Goal: Information Seeking & Learning: Check status

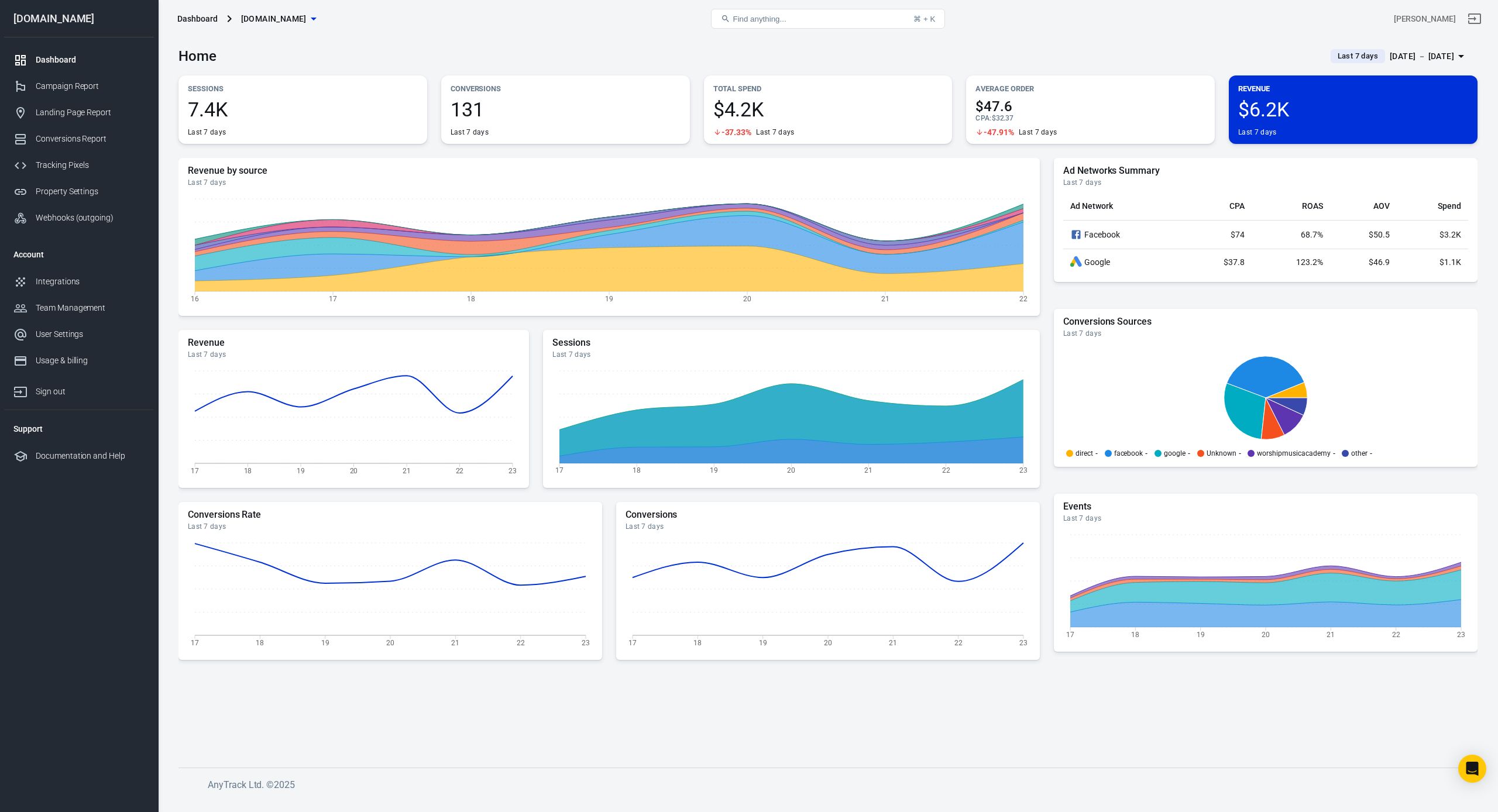
click at [1460, 54] on icon "button" at bounding box center [1460, 56] width 14 height 14
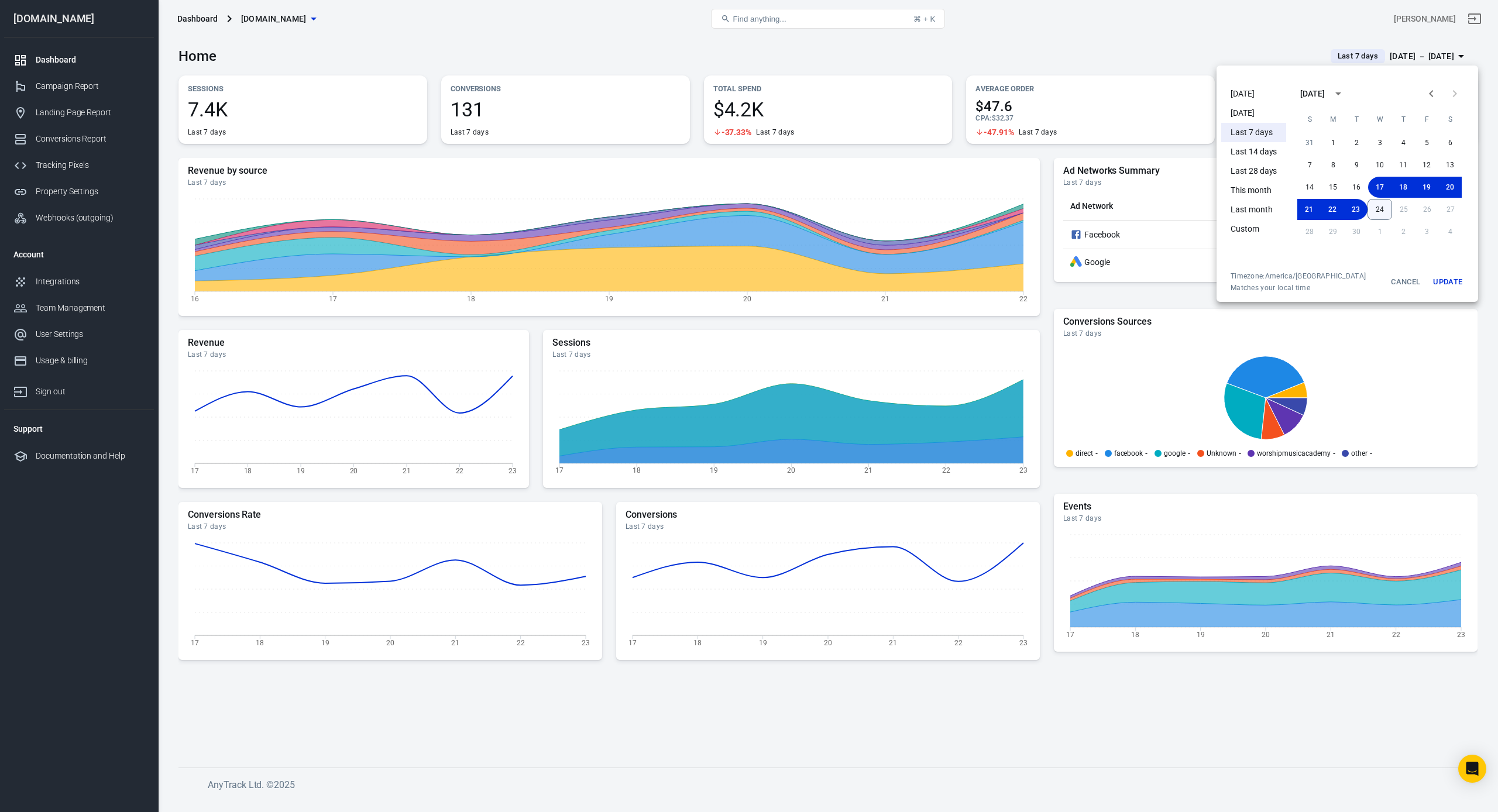
click at [1389, 203] on button "24" at bounding box center [1380, 210] width 25 height 21
click at [1450, 279] on button "Update" at bounding box center [1447, 281] width 38 height 21
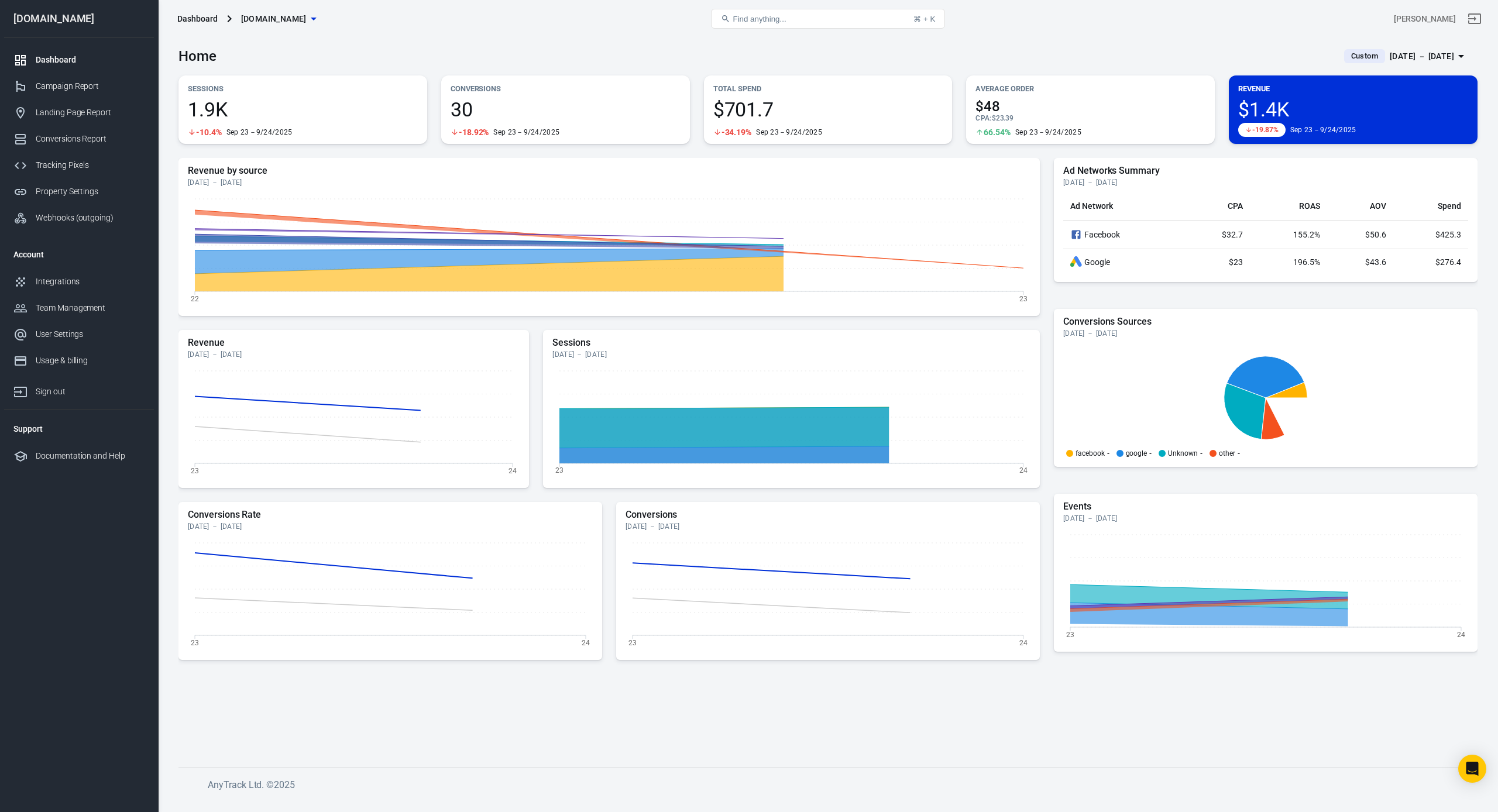
click at [1460, 54] on icon "button" at bounding box center [1460, 56] width 14 height 14
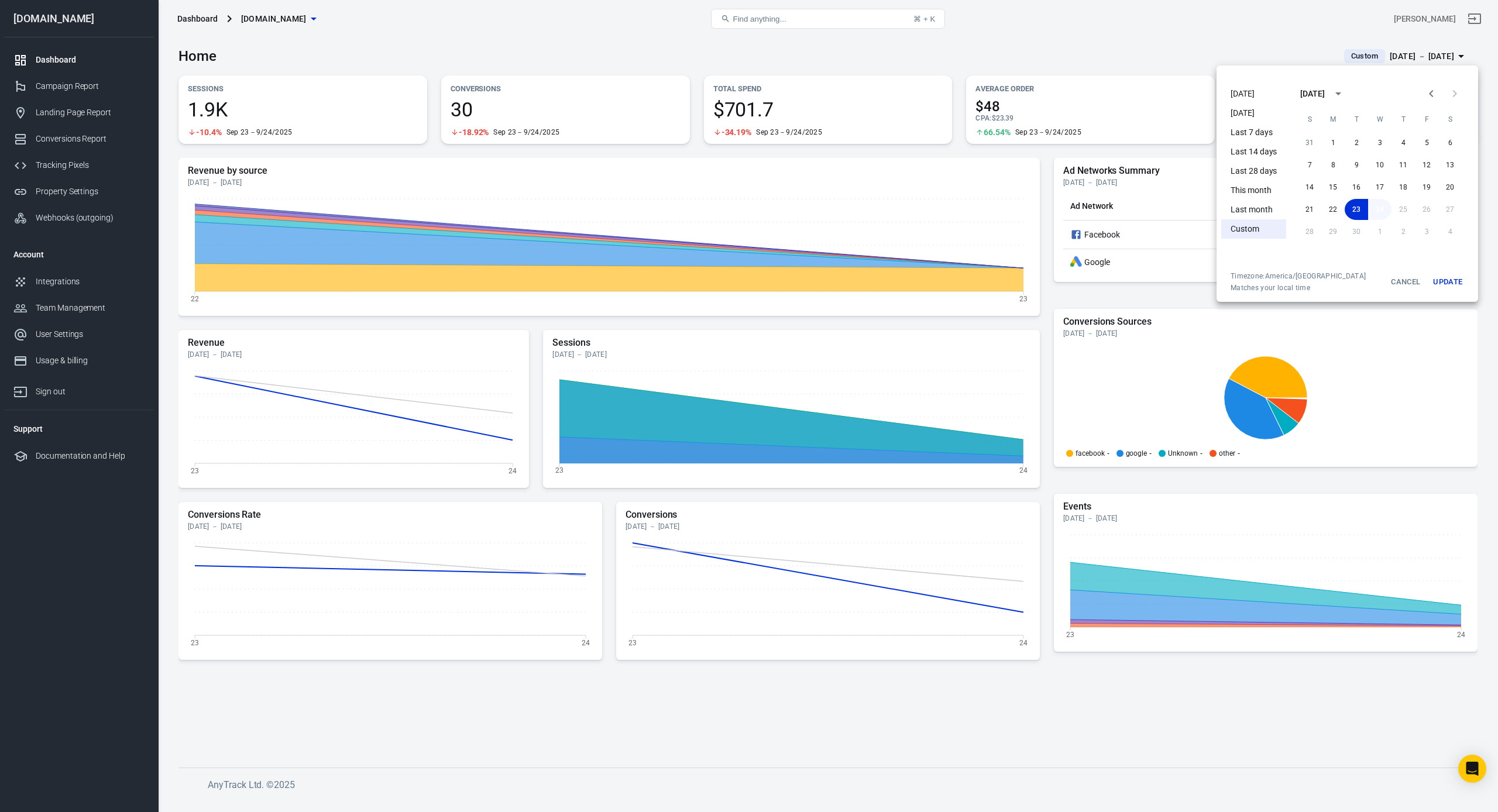
click at [1378, 202] on button "24" at bounding box center [1380, 210] width 23 height 21
click at [1446, 281] on button "Update" at bounding box center [1447, 281] width 38 height 21
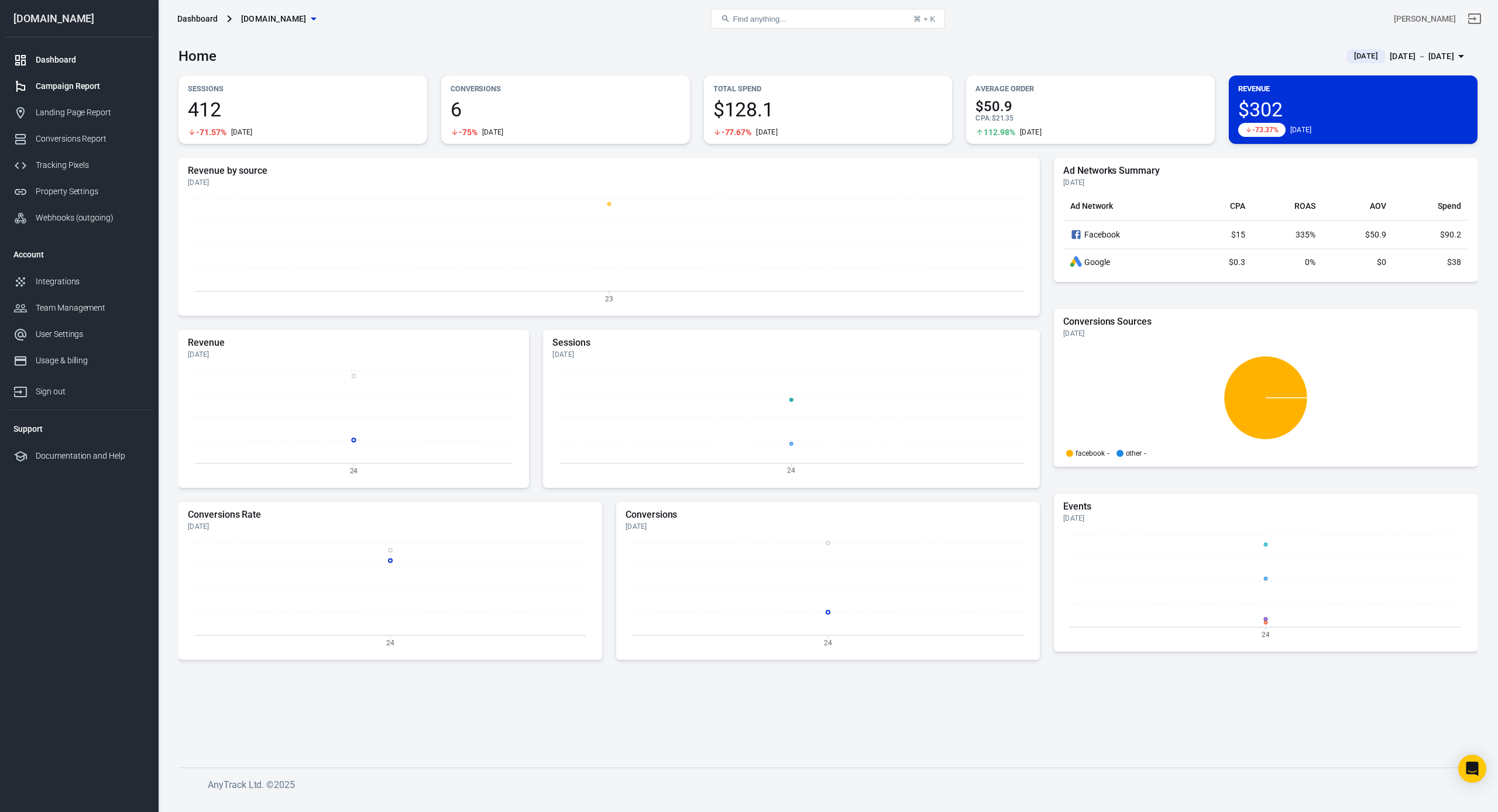
click at [64, 94] on link "Campaign Report" at bounding box center [79, 86] width 150 height 26
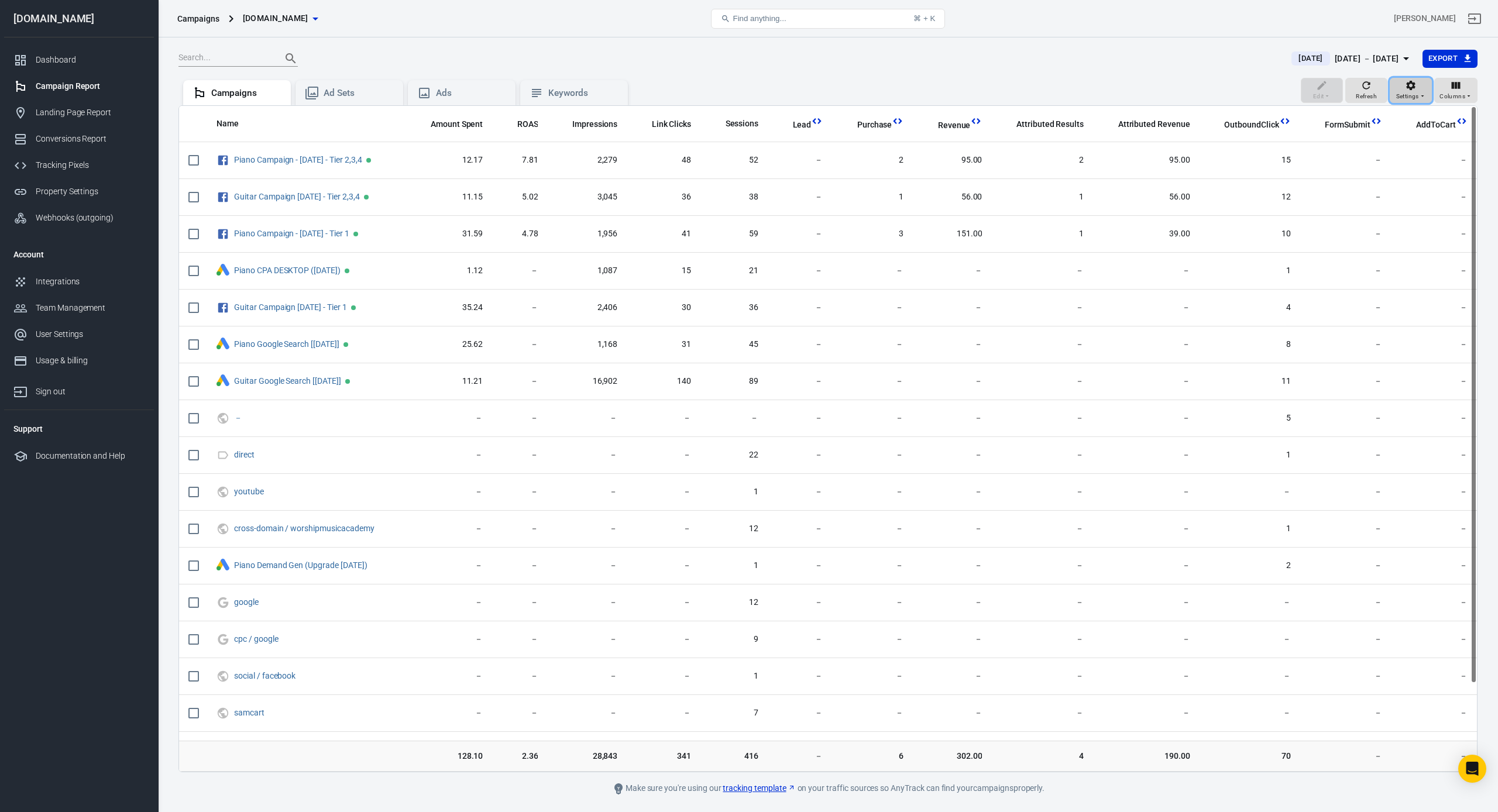
click at [1406, 84] on icon "button" at bounding box center [1410, 85] width 12 height 12
click at [1390, 147] on li "Display active campaigns only" at bounding box center [1411, 138] width 153 height 21
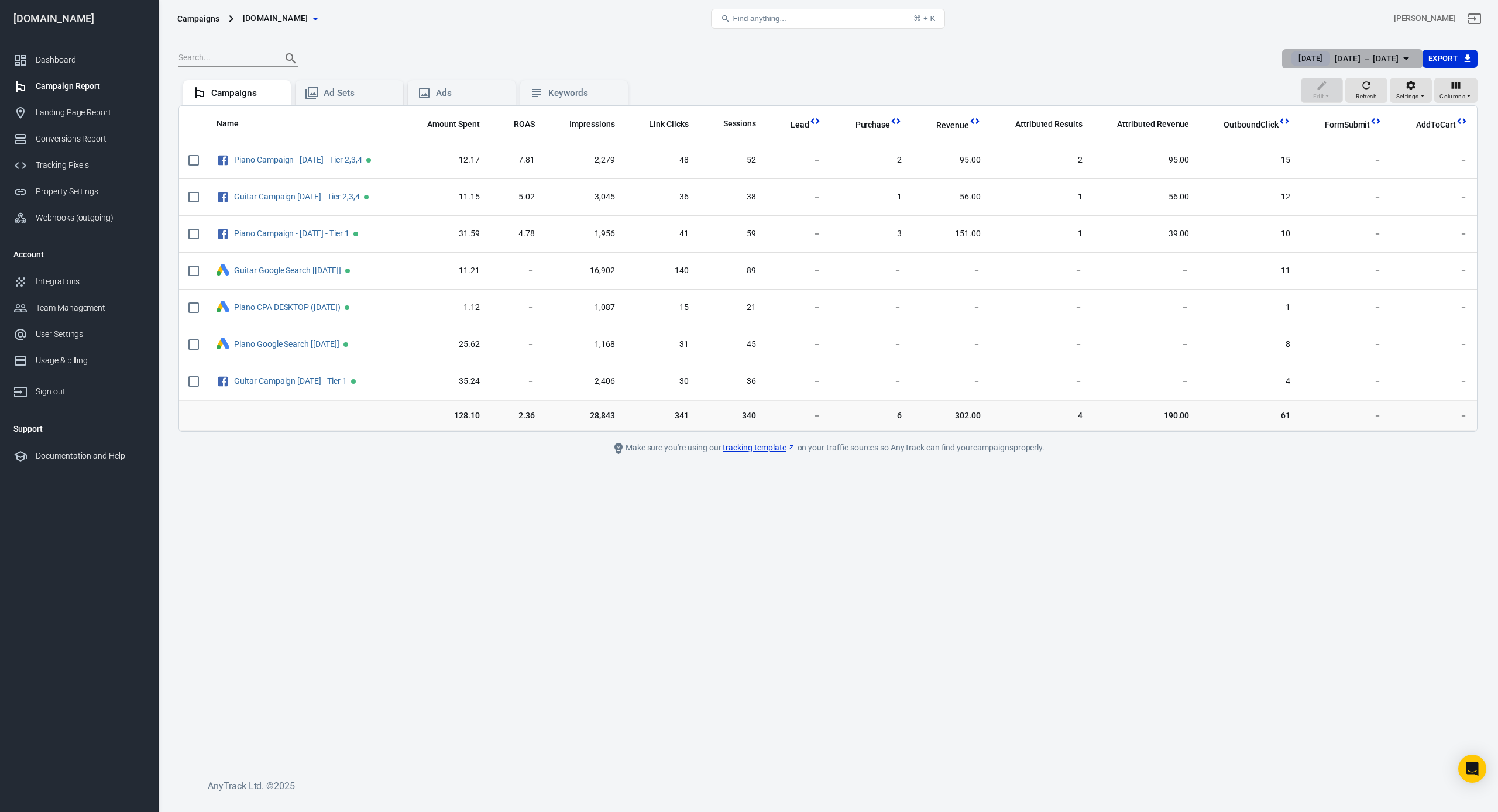
click at [1334, 56] on div "[DATE] － [DATE]" at bounding box center [1367, 58] width 64 height 14
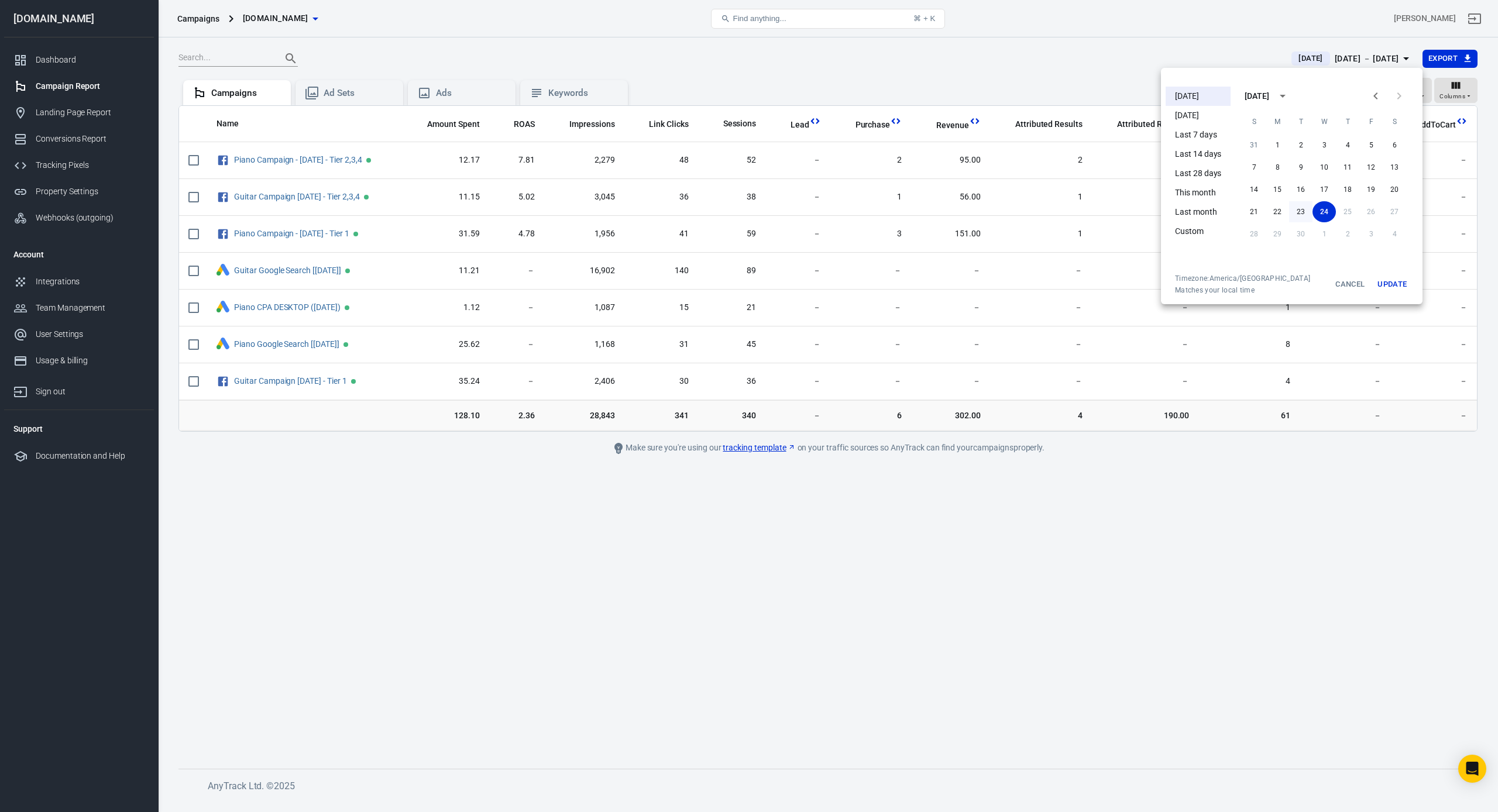
click at [1300, 212] on button "23" at bounding box center [1301, 212] width 23 height 21
click at [1390, 284] on button "Update" at bounding box center [1392, 284] width 38 height 21
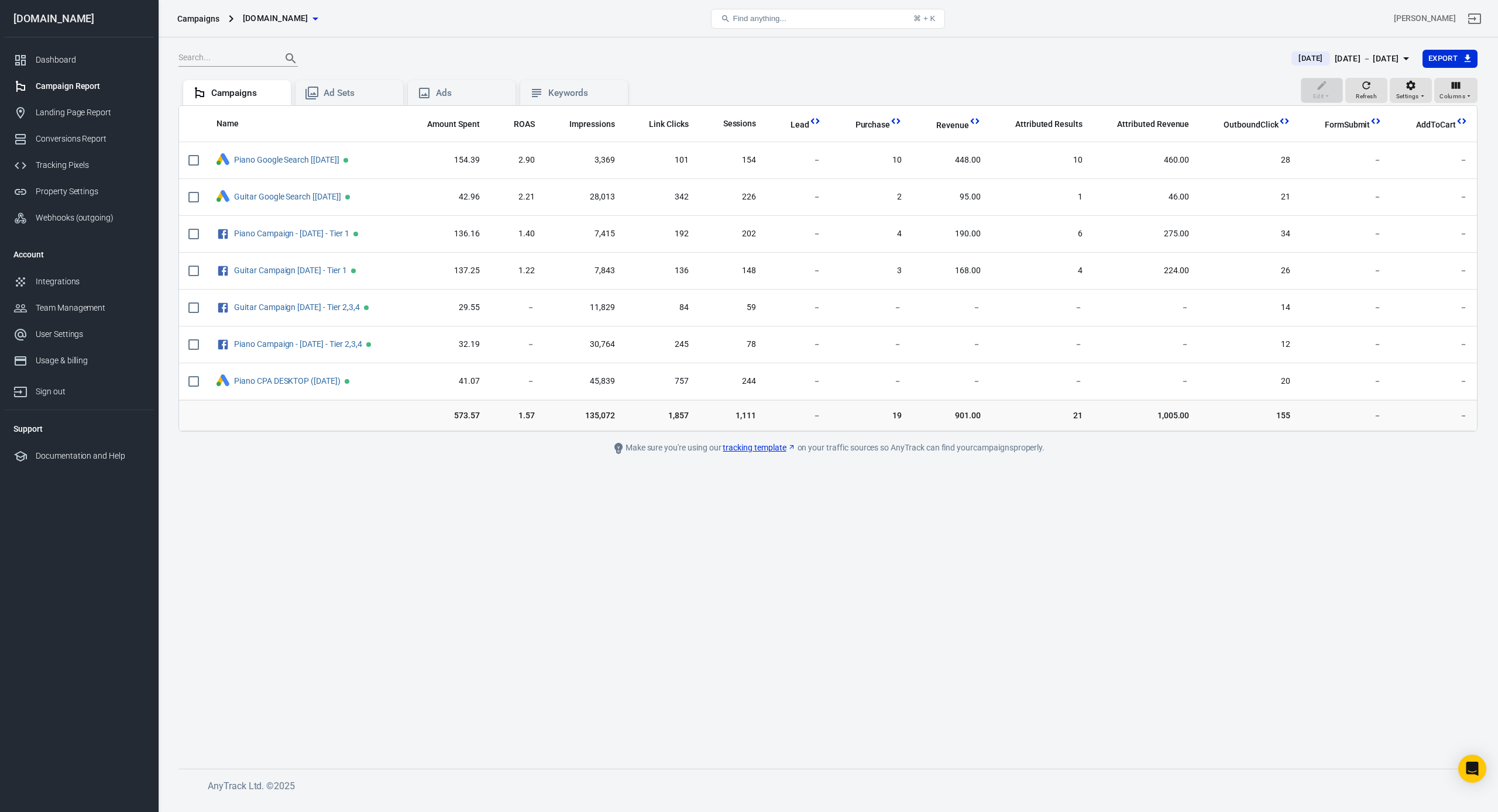
click at [1348, 52] on div "[DATE] － [DATE]" at bounding box center [1367, 58] width 64 height 14
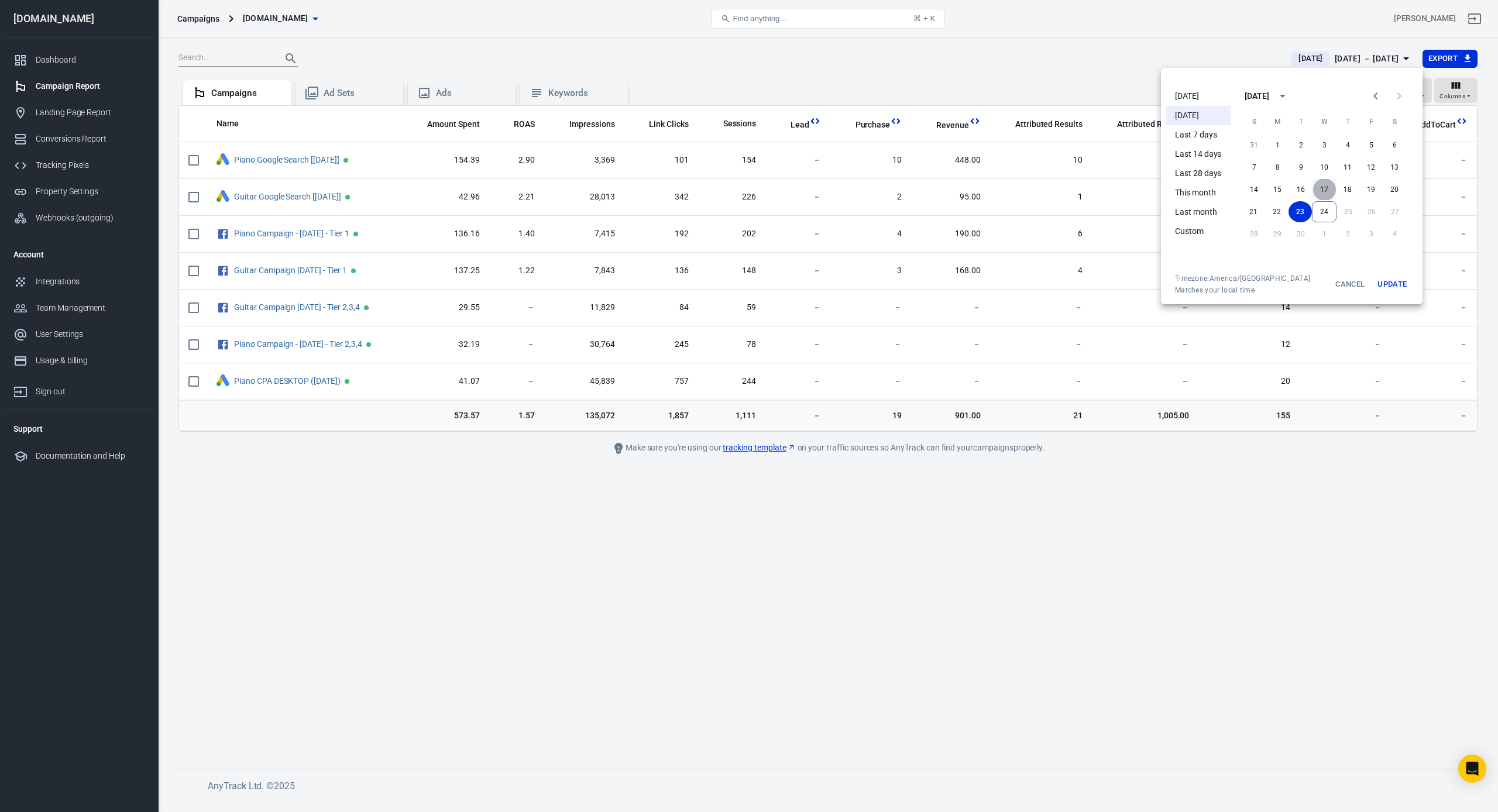
click at [1333, 187] on button "17" at bounding box center [1324, 189] width 23 height 21
click at [1328, 192] on button "17" at bounding box center [1324, 189] width 23 height 21
click at [1388, 284] on button "Update" at bounding box center [1392, 284] width 38 height 21
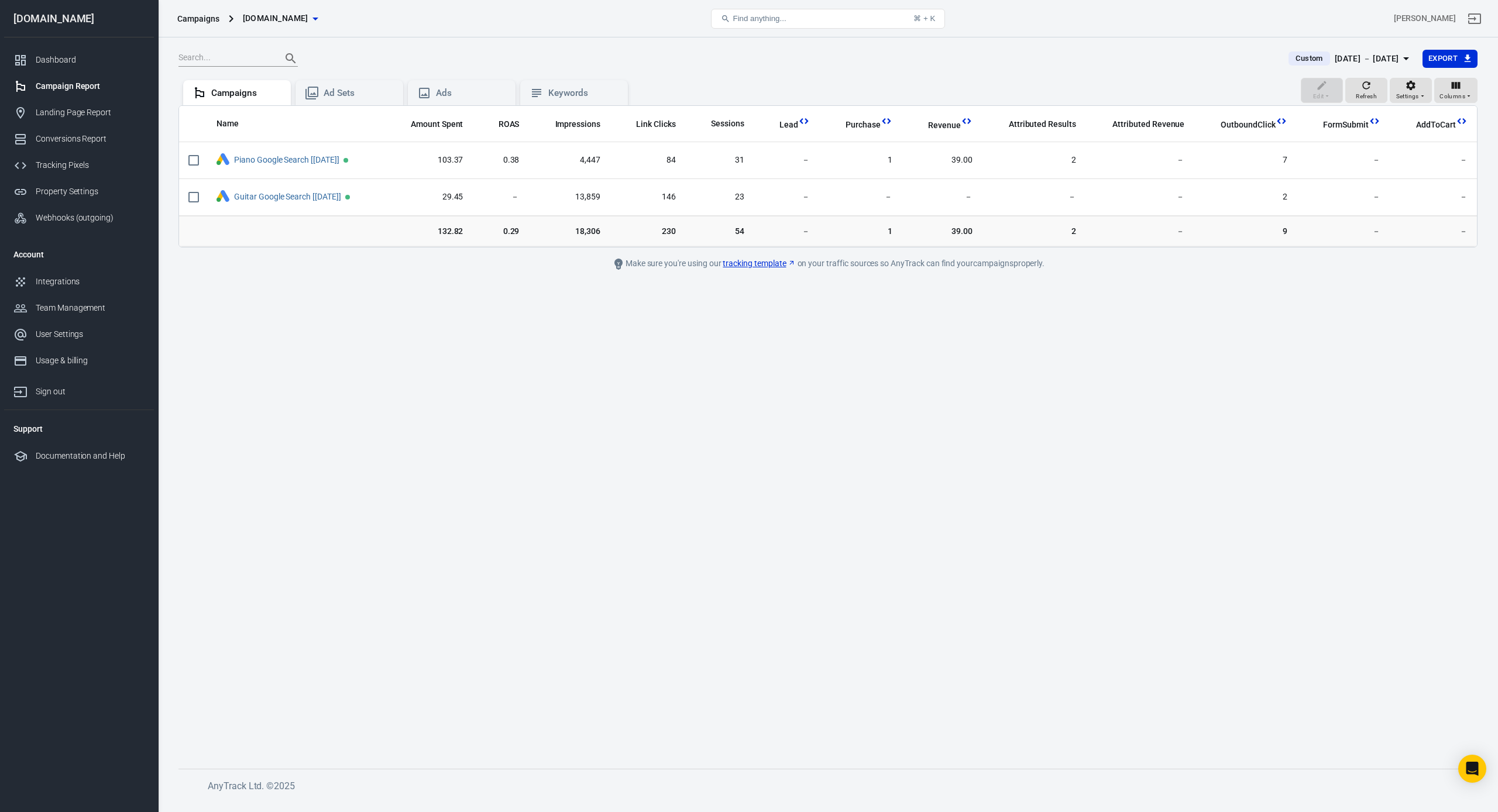
click at [1397, 53] on div "[DATE] － [DATE]" at bounding box center [1367, 58] width 64 height 14
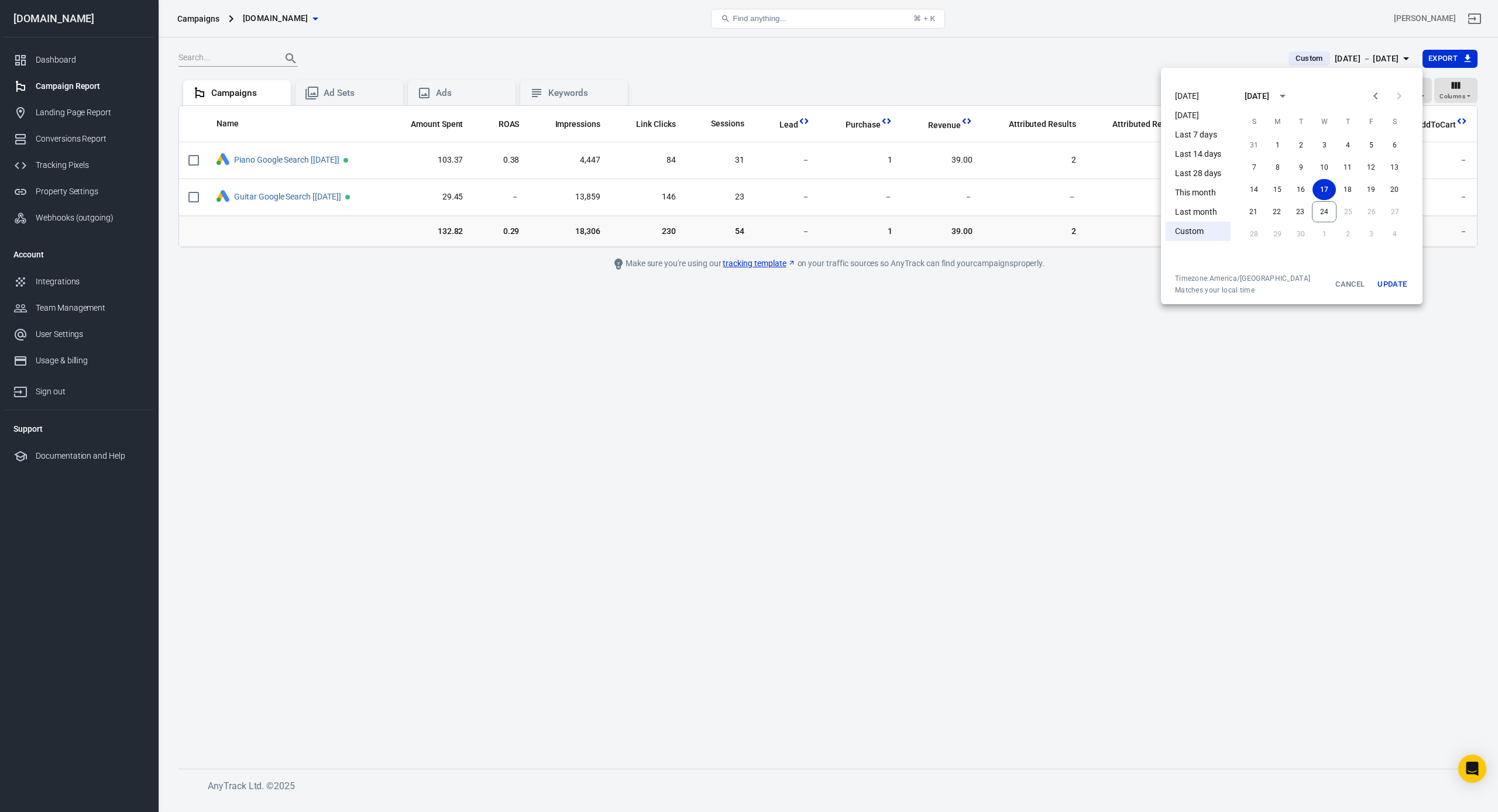
click at [1345, 178] on div "31 1 2 3 4 5 6 7 8 9 10 11 12 13 14 15 16 17 18 19 20 21 22 23 24 25 26 27 28 2…" at bounding box center [1323, 190] width 187 height 112
click at [1346, 190] on button "18" at bounding box center [1347, 189] width 23 height 21
click at [1388, 284] on button "Update" at bounding box center [1392, 284] width 38 height 21
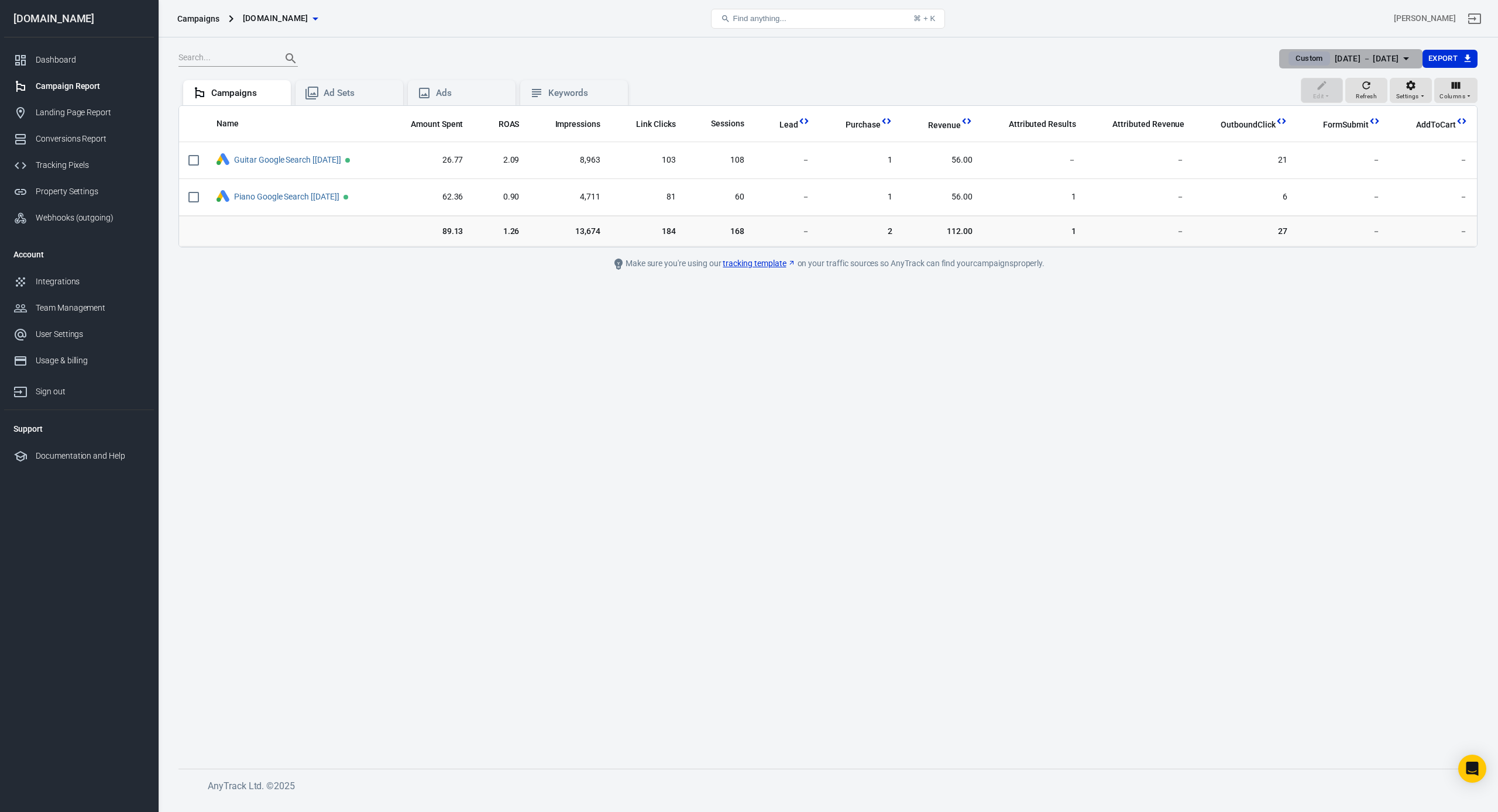
click at [1397, 51] on div "[DATE] － [DATE]" at bounding box center [1367, 58] width 64 height 14
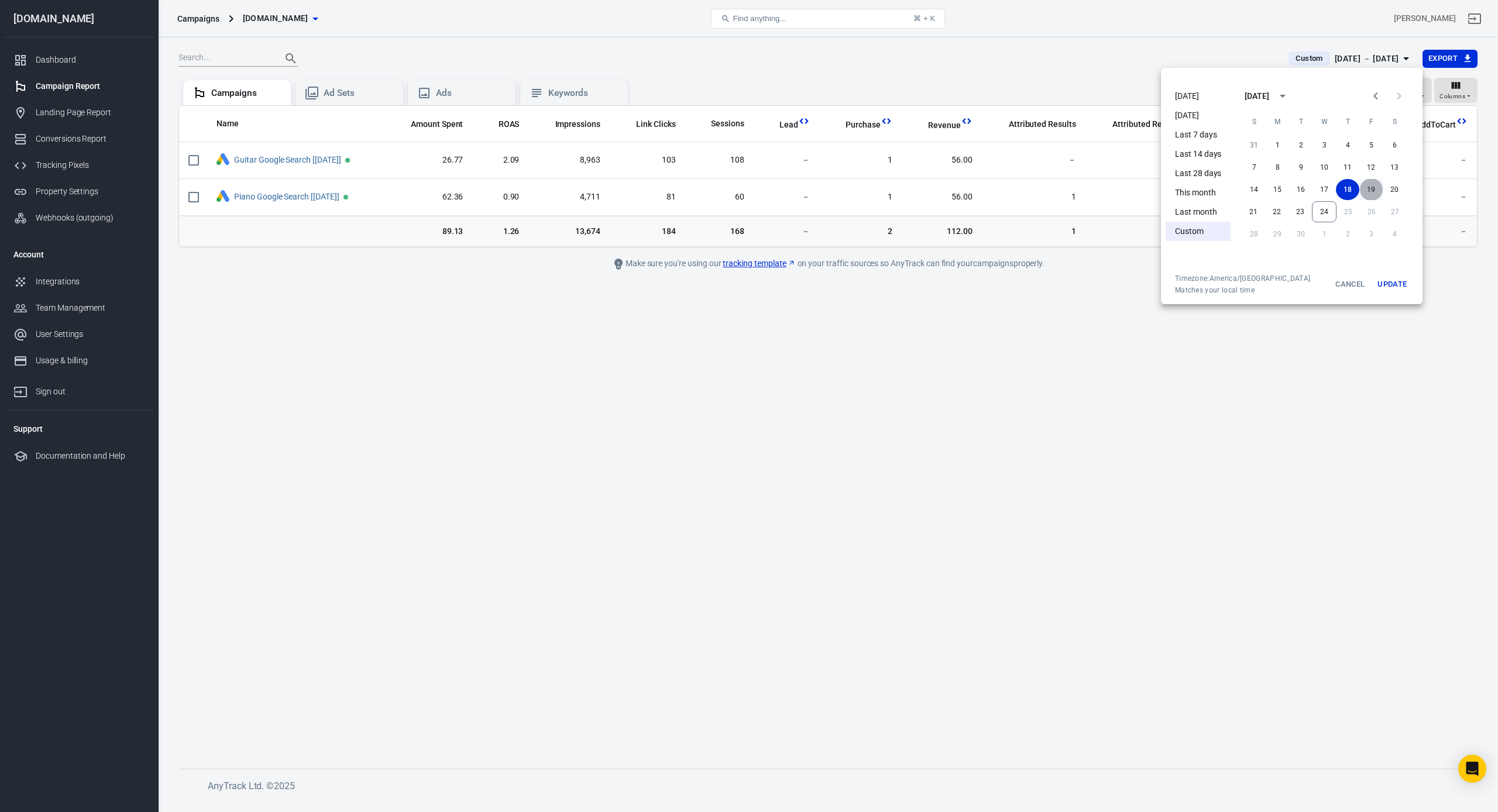
click at [1373, 190] on button "19" at bounding box center [1371, 189] width 23 height 21
click at [1389, 281] on button "Update" at bounding box center [1392, 284] width 38 height 21
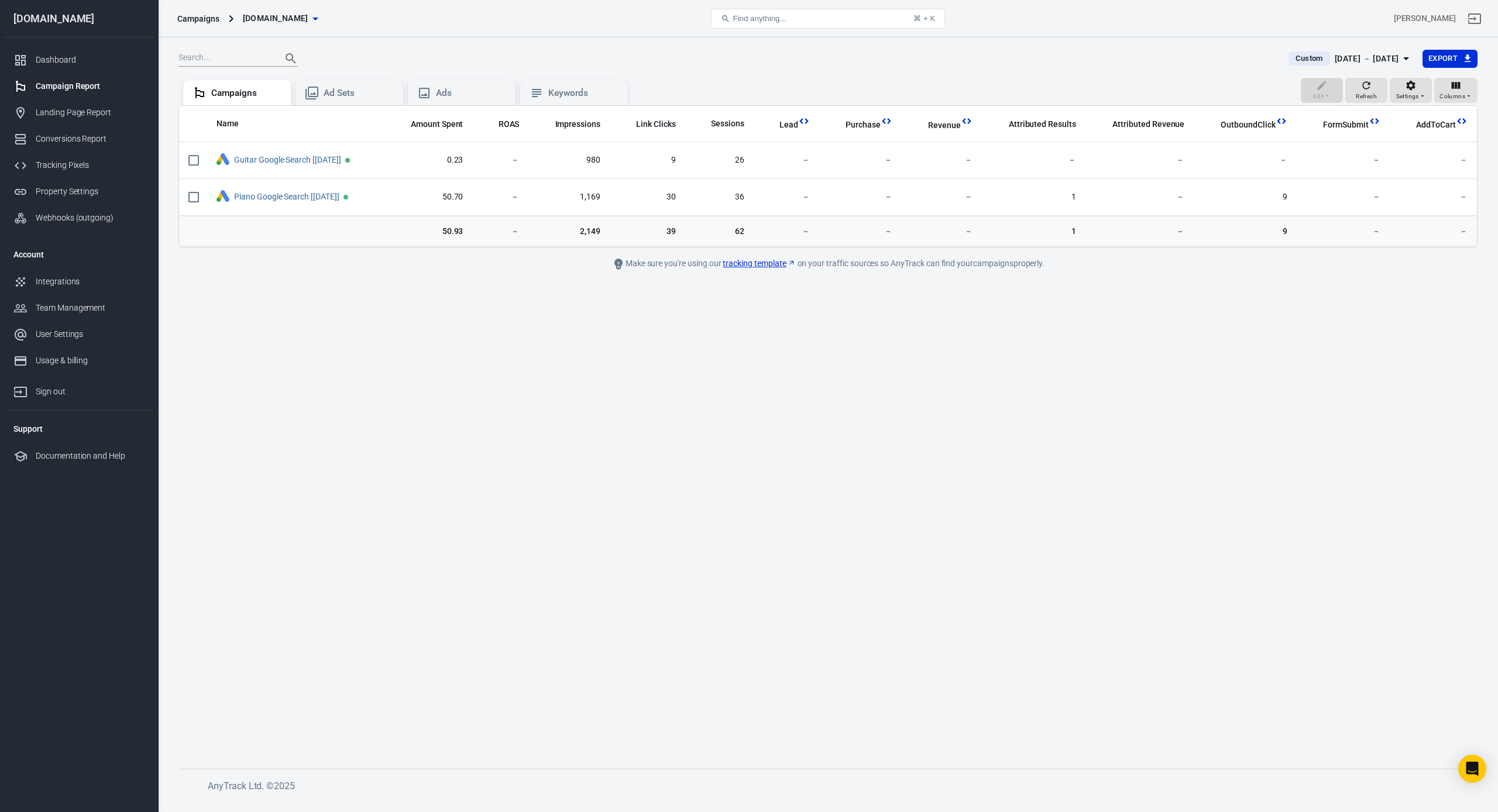
click at [1386, 54] on div "[DATE] － [DATE]" at bounding box center [1367, 58] width 64 height 14
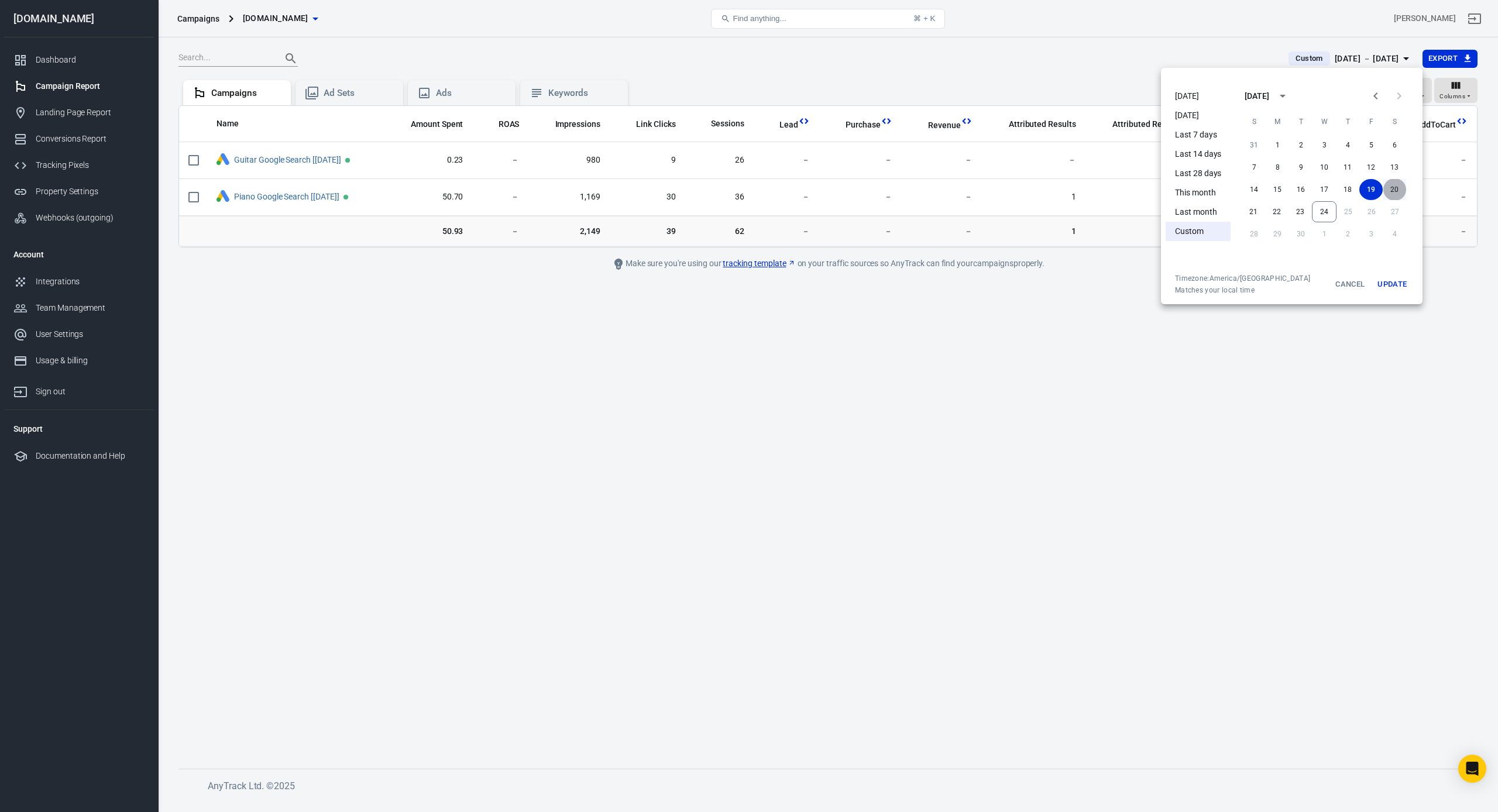
click at [1386, 188] on button "20" at bounding box center [1394, 189] width 23 height 21
click at [1393, 188] on button "20" at bounding box center [1394, 189] width 23 height 21
click at [1394, 289] on button "Update" at bounding box center [1392, 284] width 38 height 21
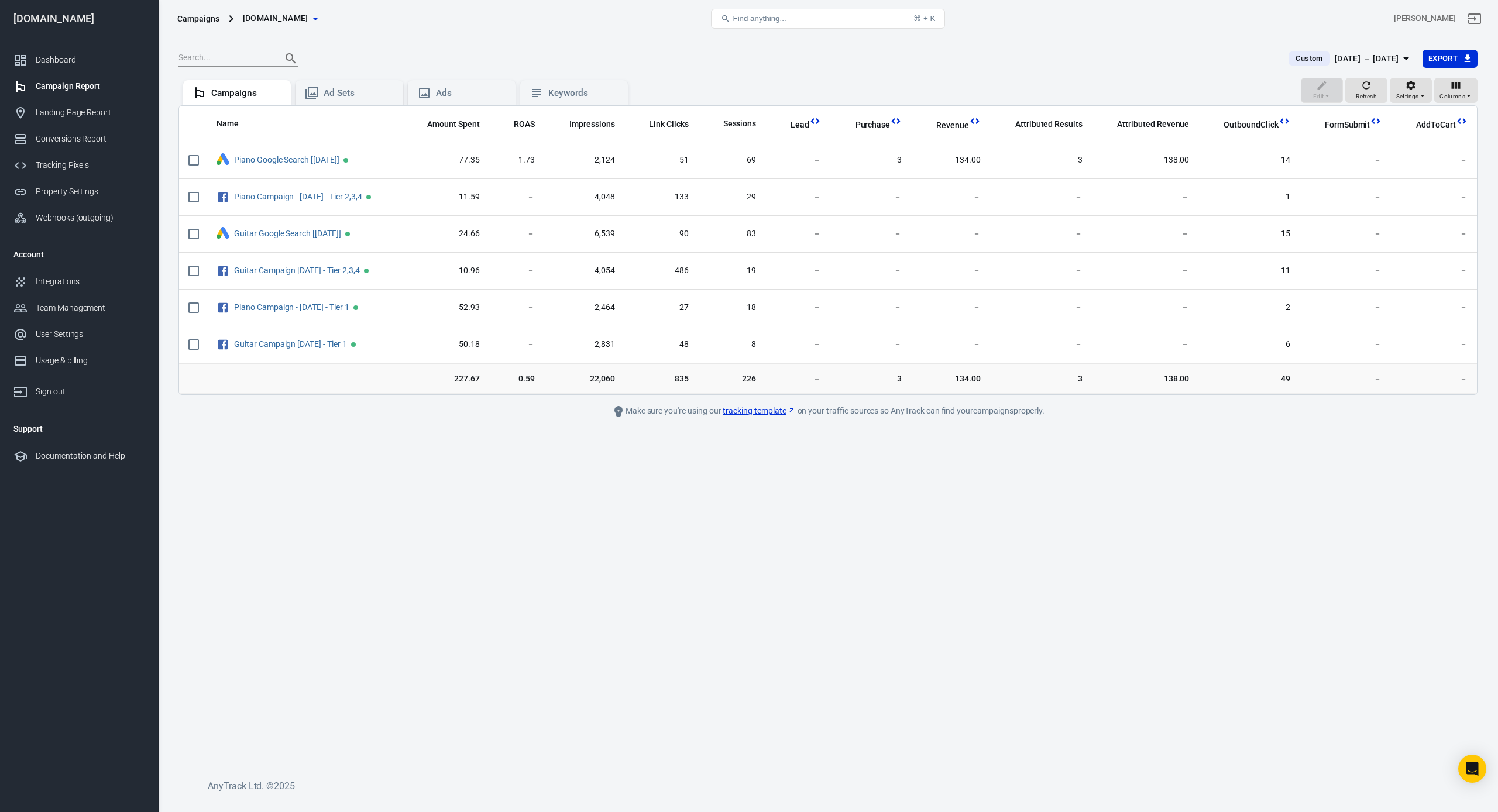
click at [1397, 57] on div "[DATE] － [DATE]" at bounding box center [1367, 58] width 64 height 14
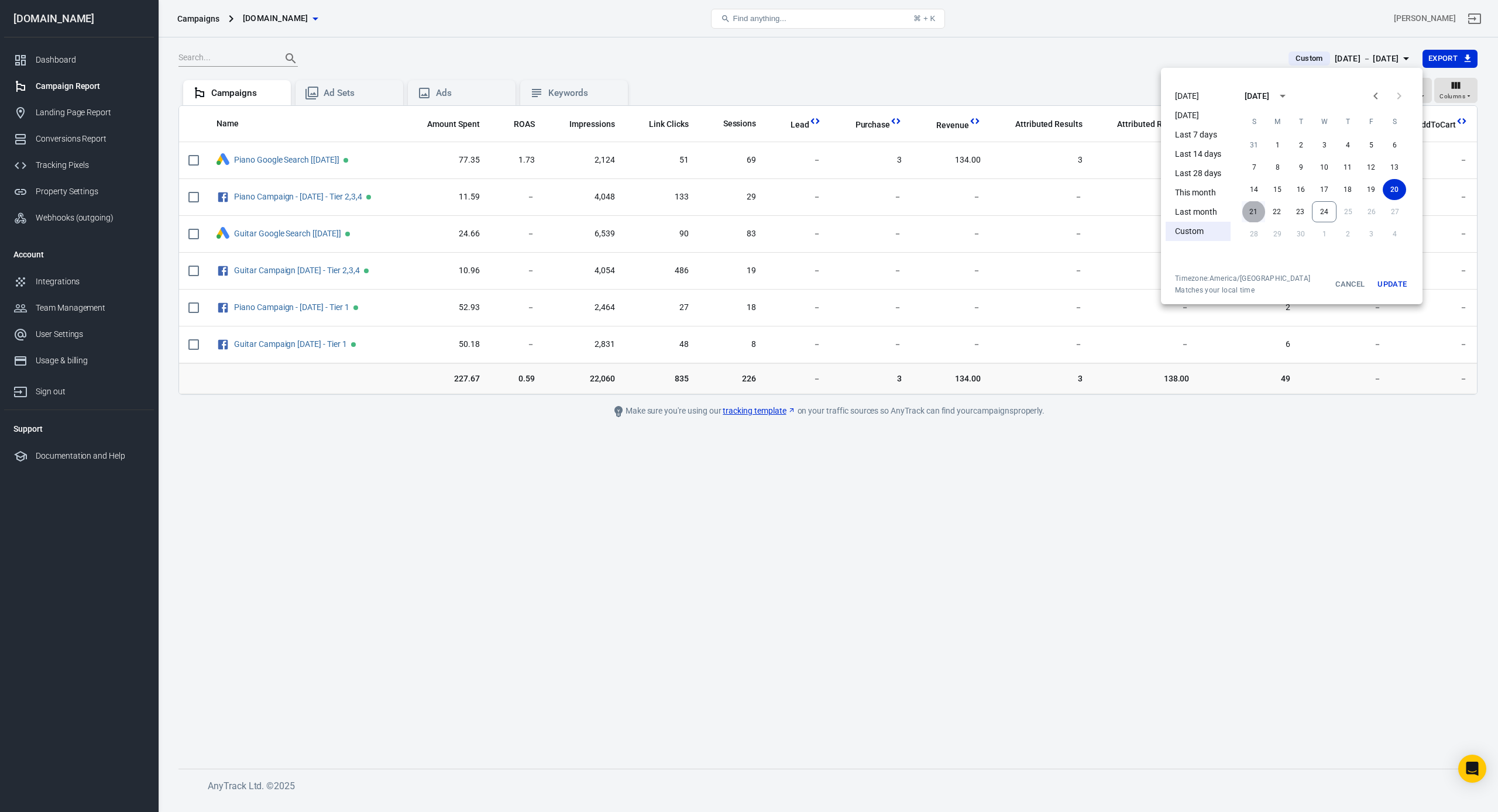
click at [1256, 210] on button "21" at bounding box center [1253, 212] width 23 height 21
click at [1399, 283] on button "Update" at bounding box center [1392, 284] width 38 height 21
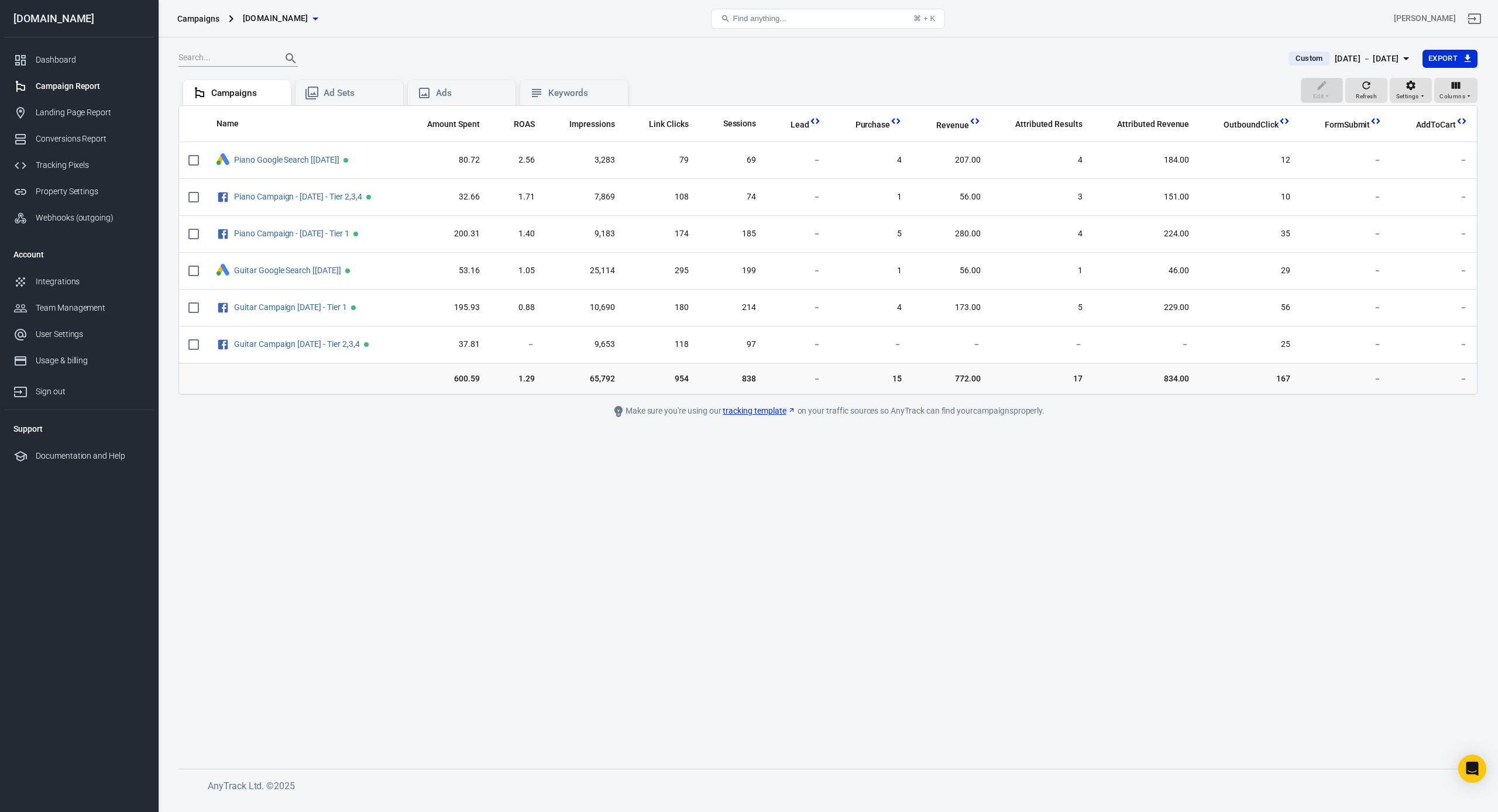
click at [1357, 51] on div "[DATE] － [DATE]" at bounding box center [1367, 58] width 64 height 14
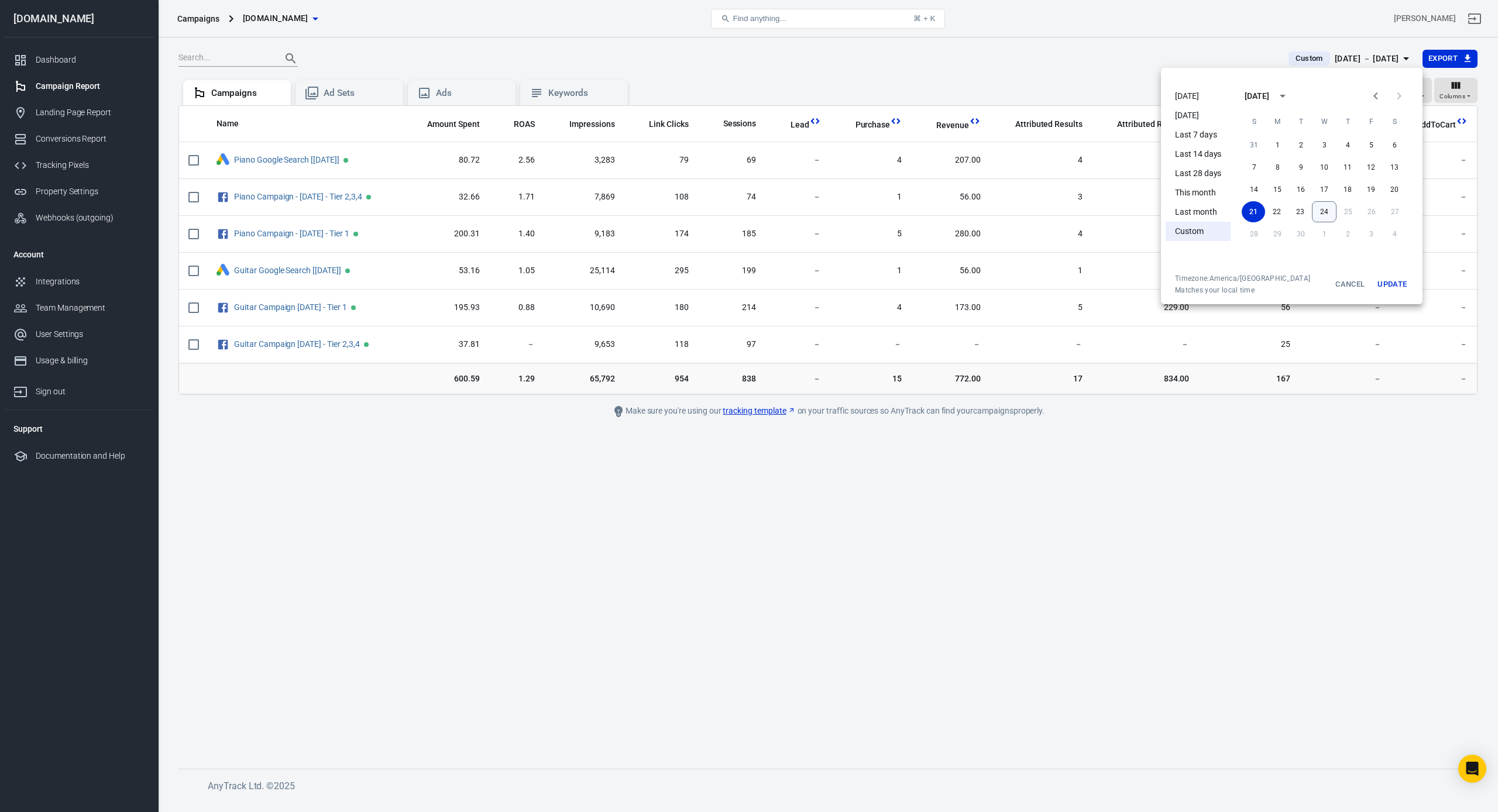
click at [1317, 211] on button "24" at bounding box center [1324, 212] width 25 height 21
click at [1391, 283] on button "Update" at bounding box center [1392, 284] width 38 height 21
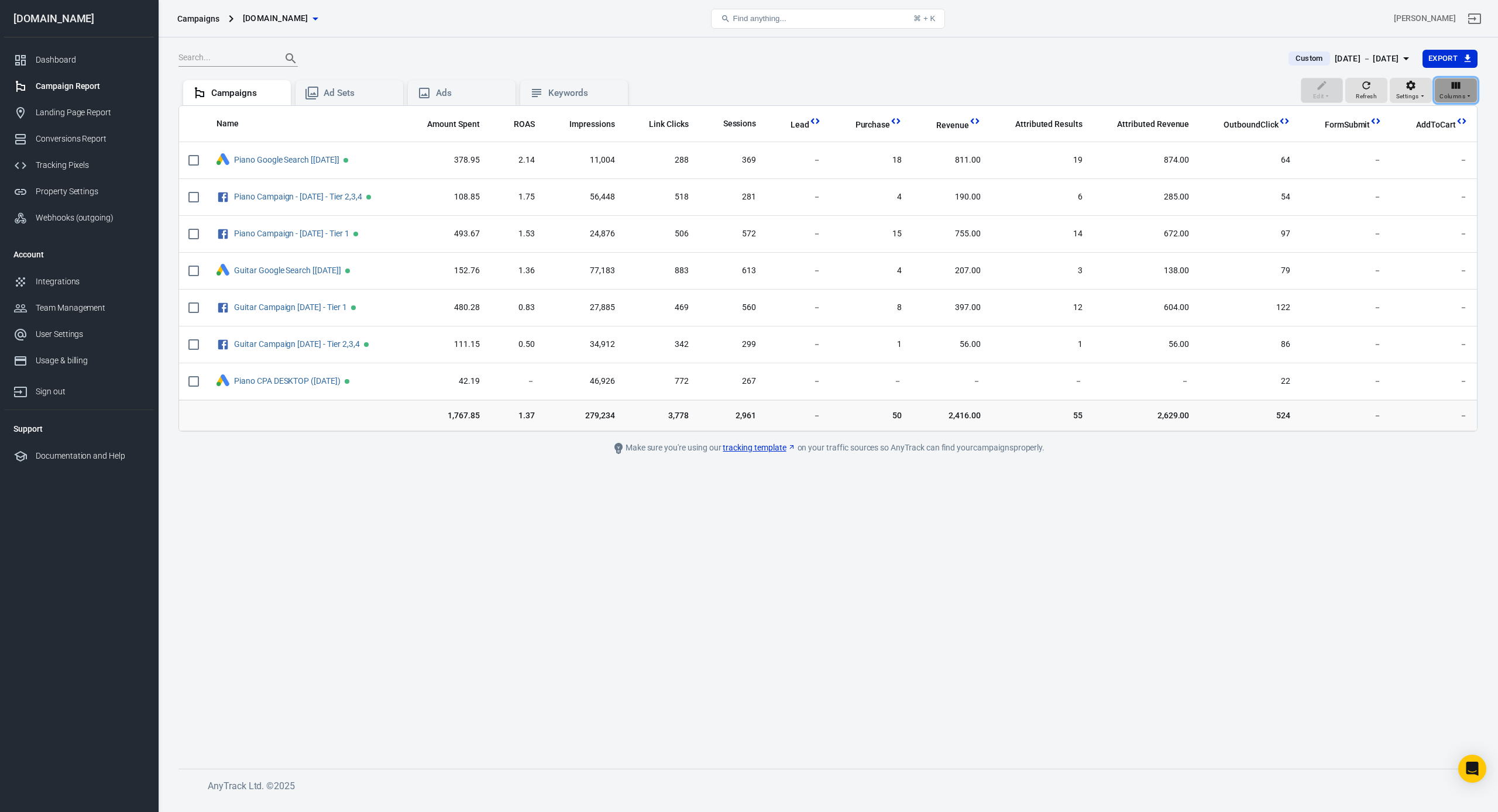
click at [1452, 86] on icon "button" at bounding box center [1456, 86] width 9 height 7
click at [1397, 272] on li "Customize columns…" at bounding box center [1421, 273] width 112 height 19
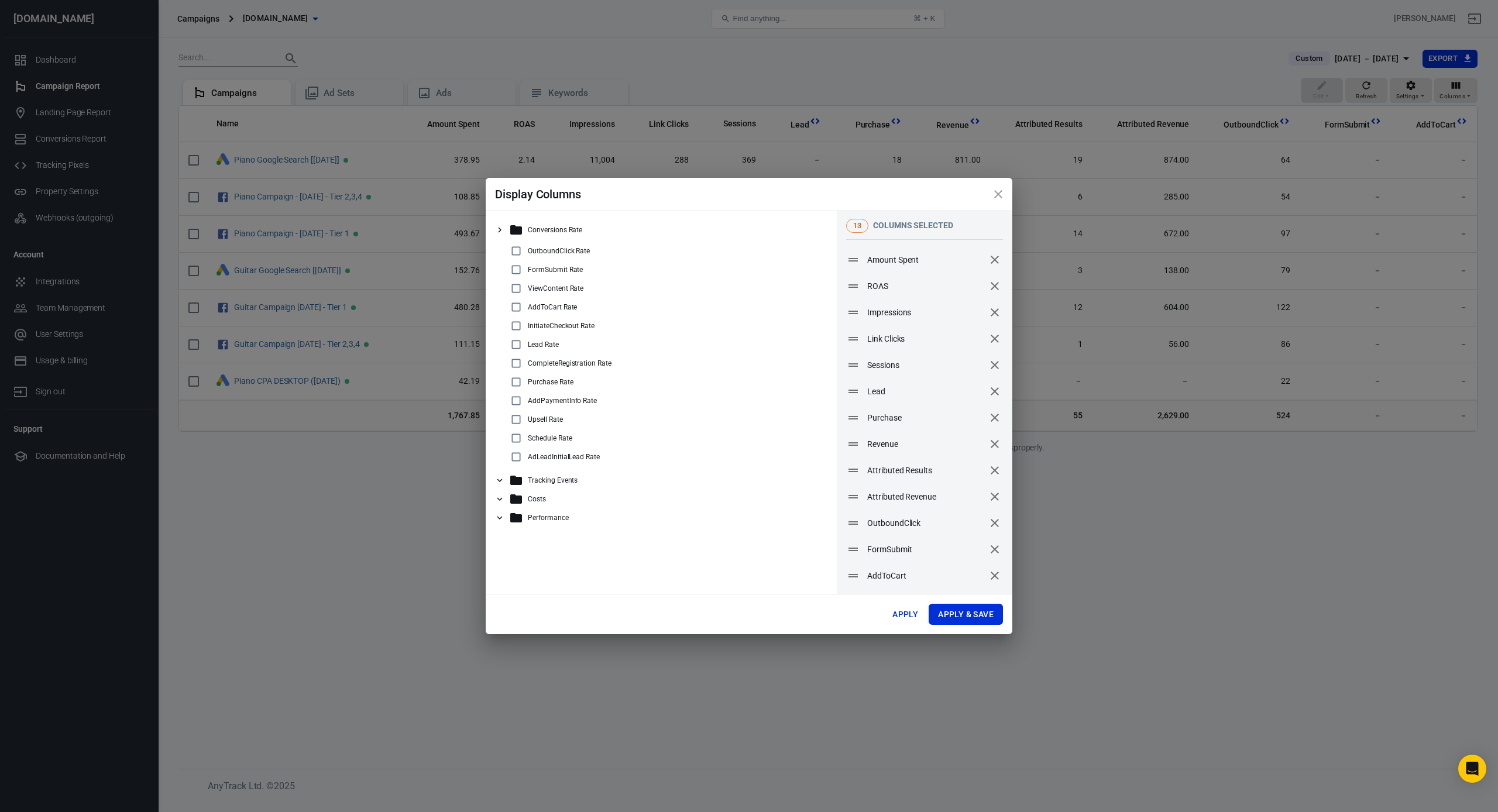
click at [991, 390] on icon "remove" at bounding box center [994, 391] width 14 height 14
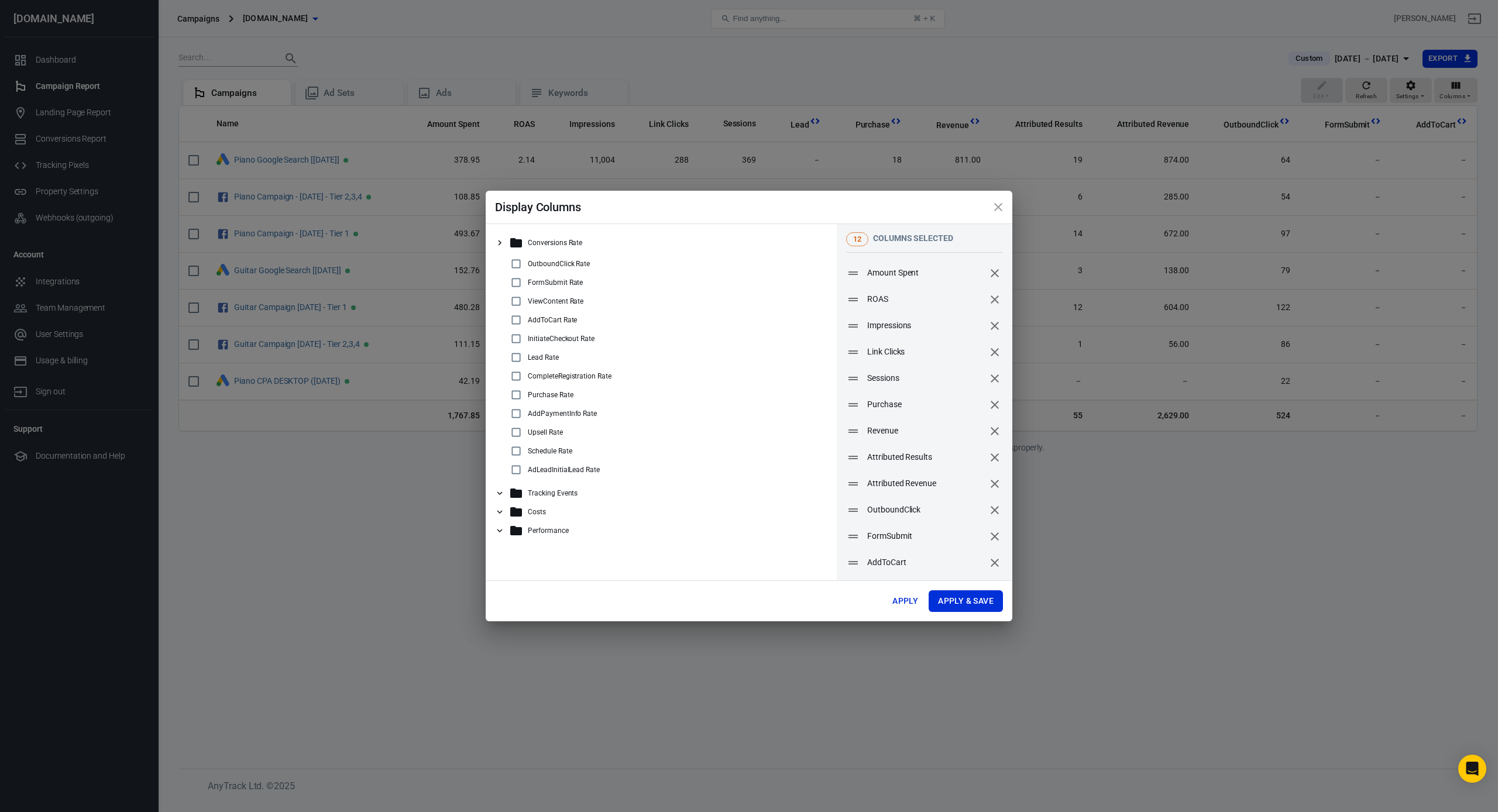
click at [991, 537] on icon "remove" at bounding box center [994, 536] width 14 height 14
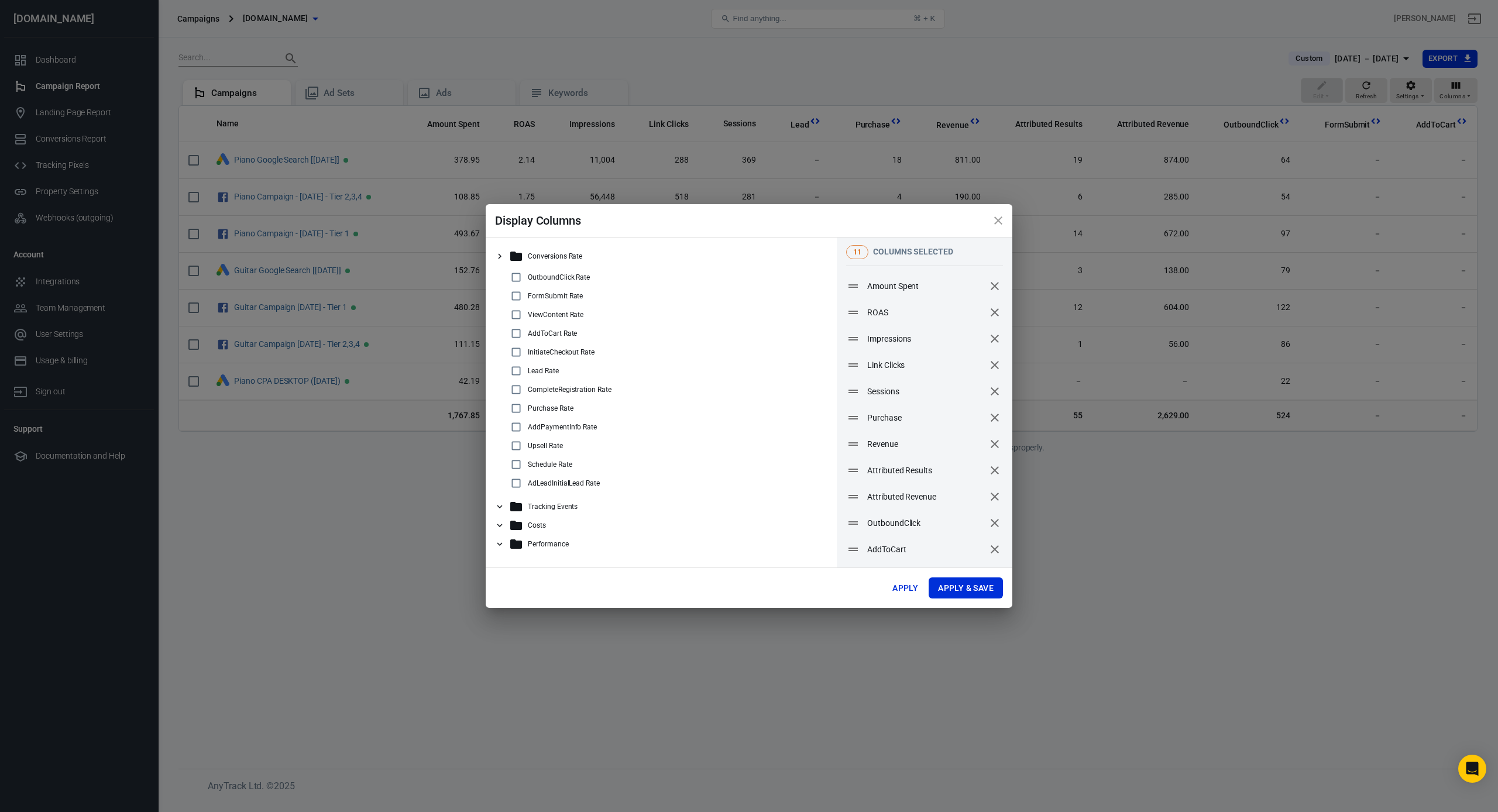
click at [992, 550] on icon "remove" at bounding box center [994, 549] width 14 height 14
click at [495, 511] on icon at bounding box center [499, 509] width 10 height 10
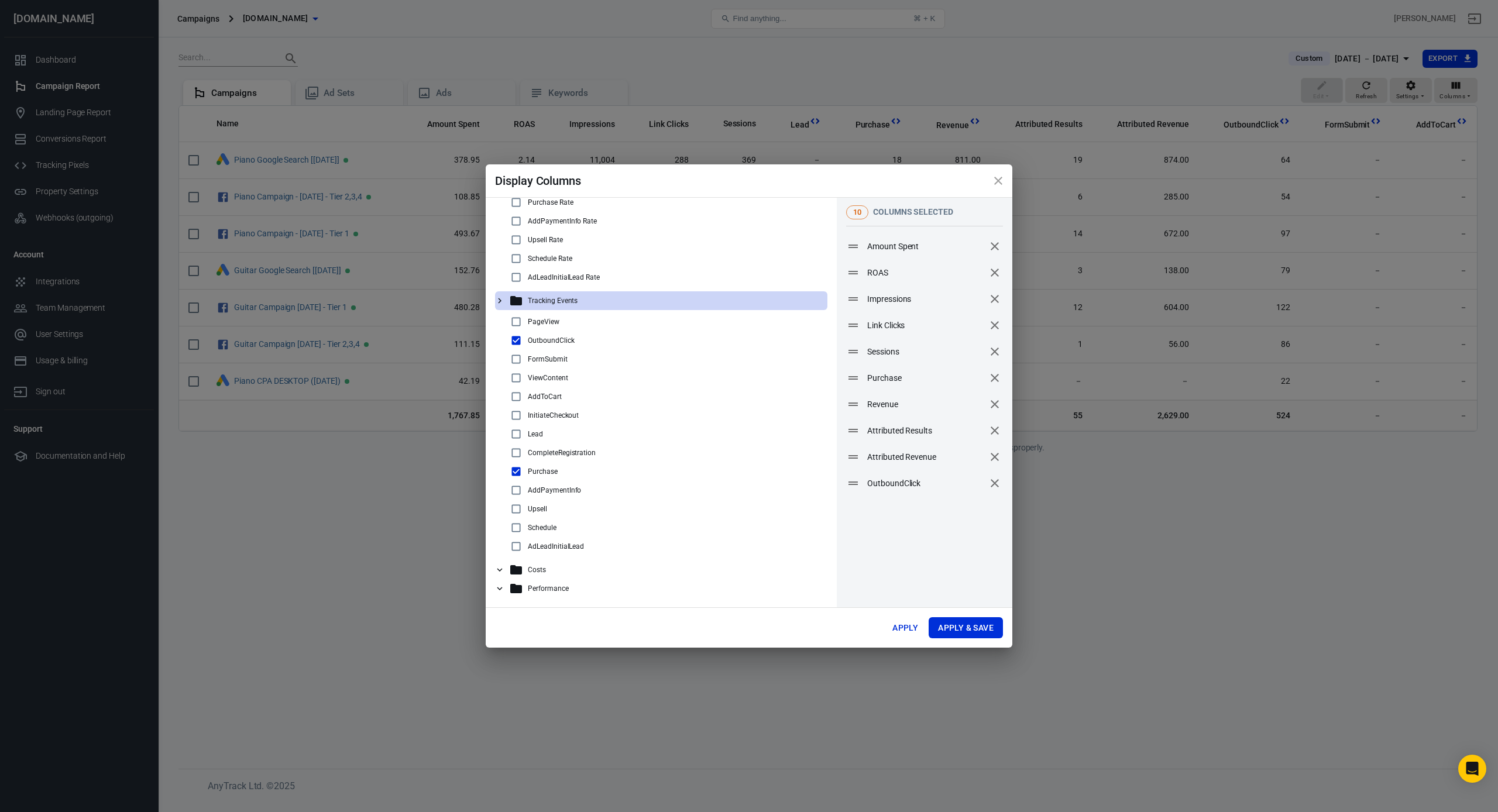
scroll to position [166, 0]
click at [502, 570] on icon at bounding box center [499, 570] width 10 height 10
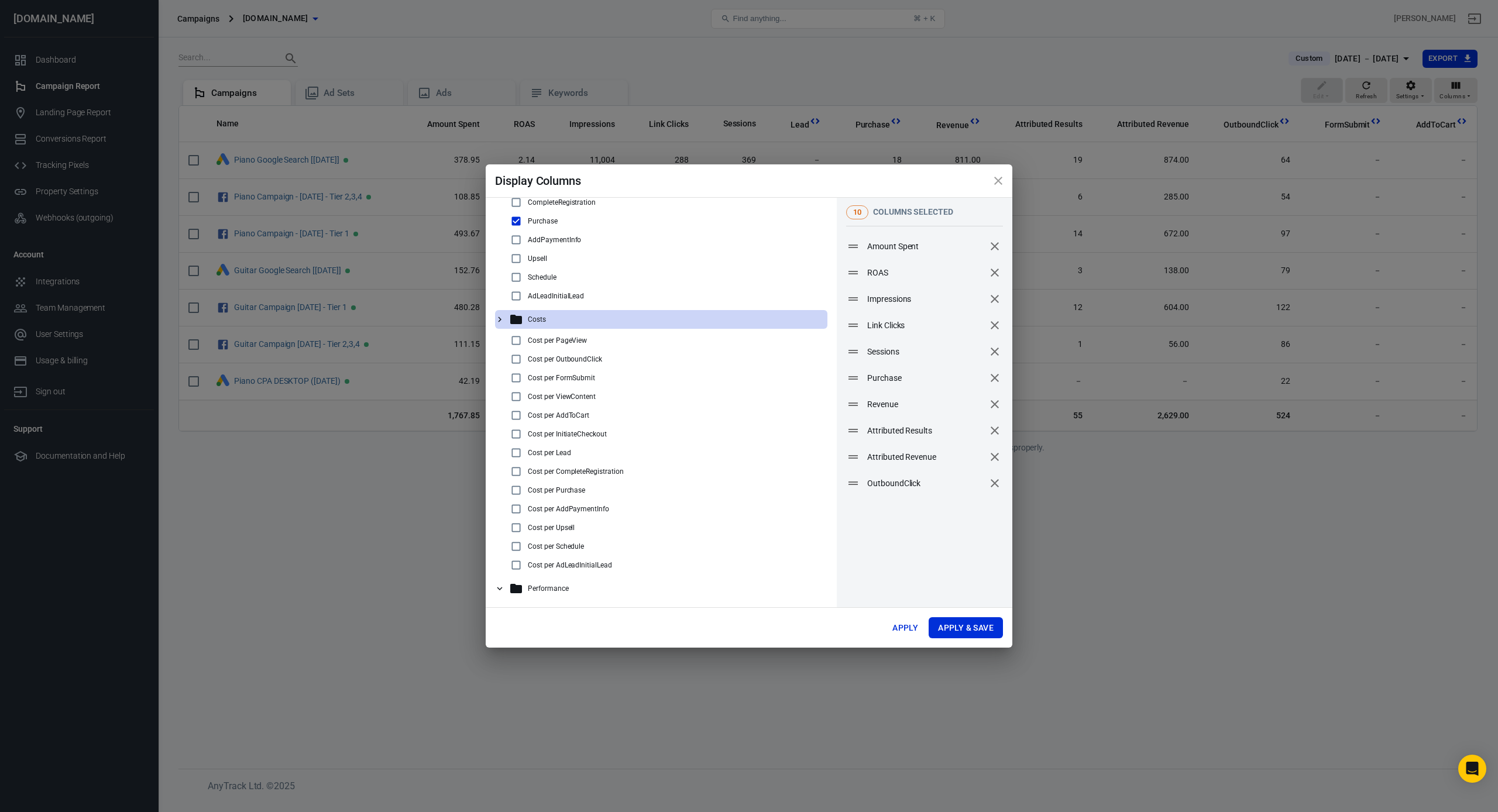
scroll to position [416, 0]
click at [515, 490] on input "checkbox" at bounding box center [516, 490] width 14 height 14
checkbox input "true"
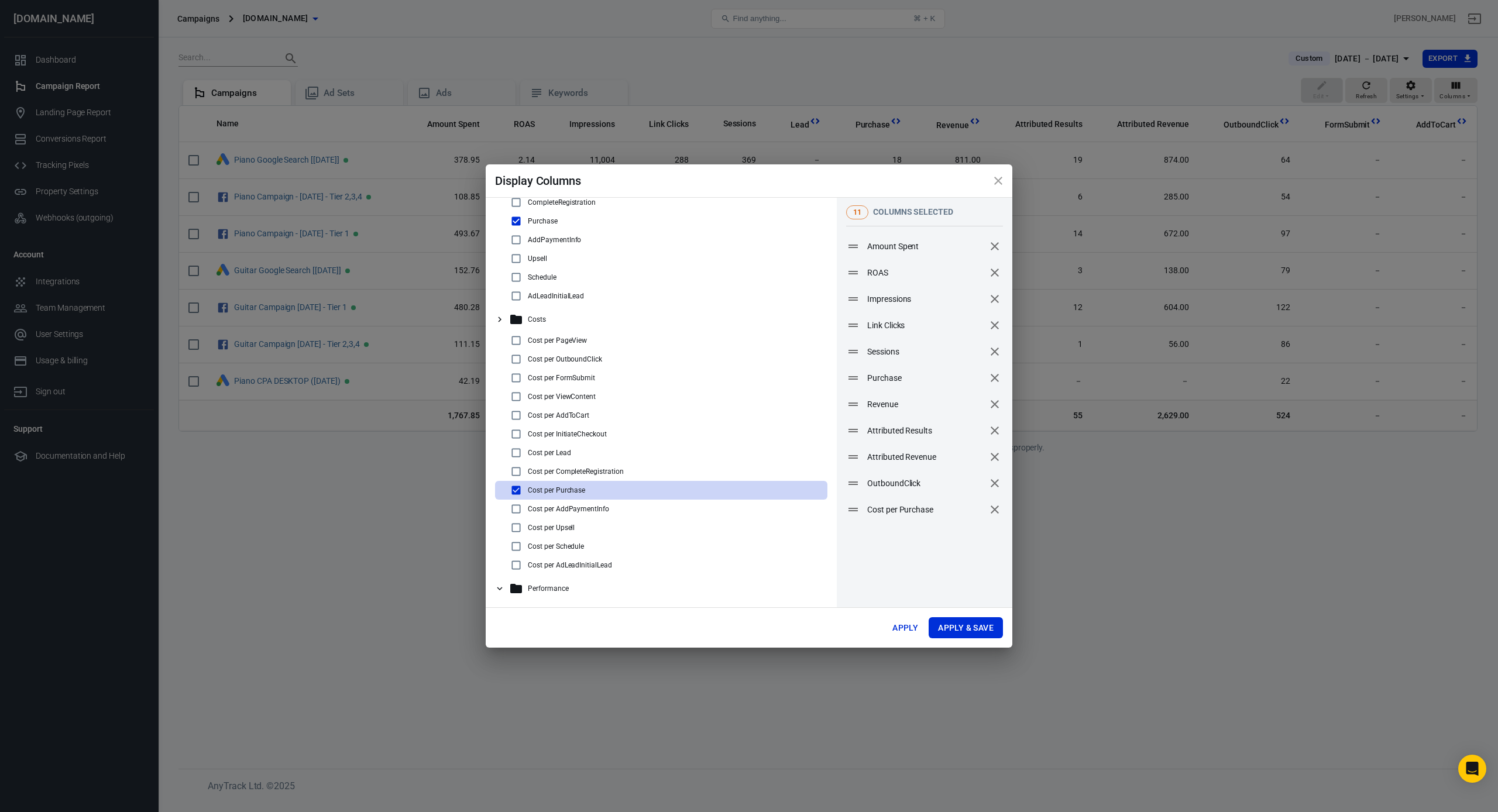
click at [505, 590] on icon at bounding box center [499, 588] width 10 height 10
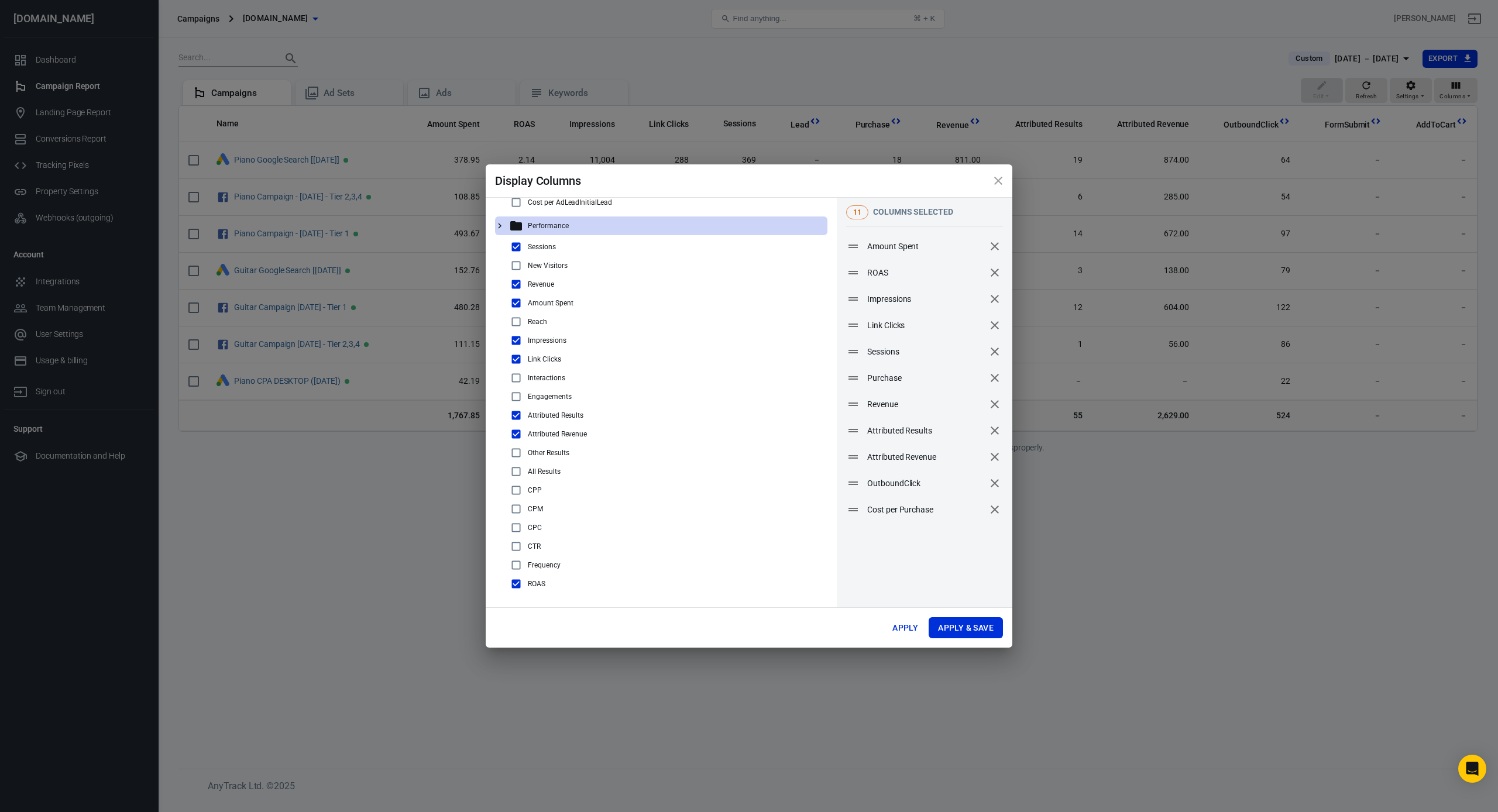
scroll to position [779, 0]
click at [518, 511] on input "checkbox" at bounding box center [516, 509] width 14 height 14
checkbox input "true"
click at [517, 526] on input "checkbox" at bounding box center [516, 528] width 14 height 14
checkbox input "true"
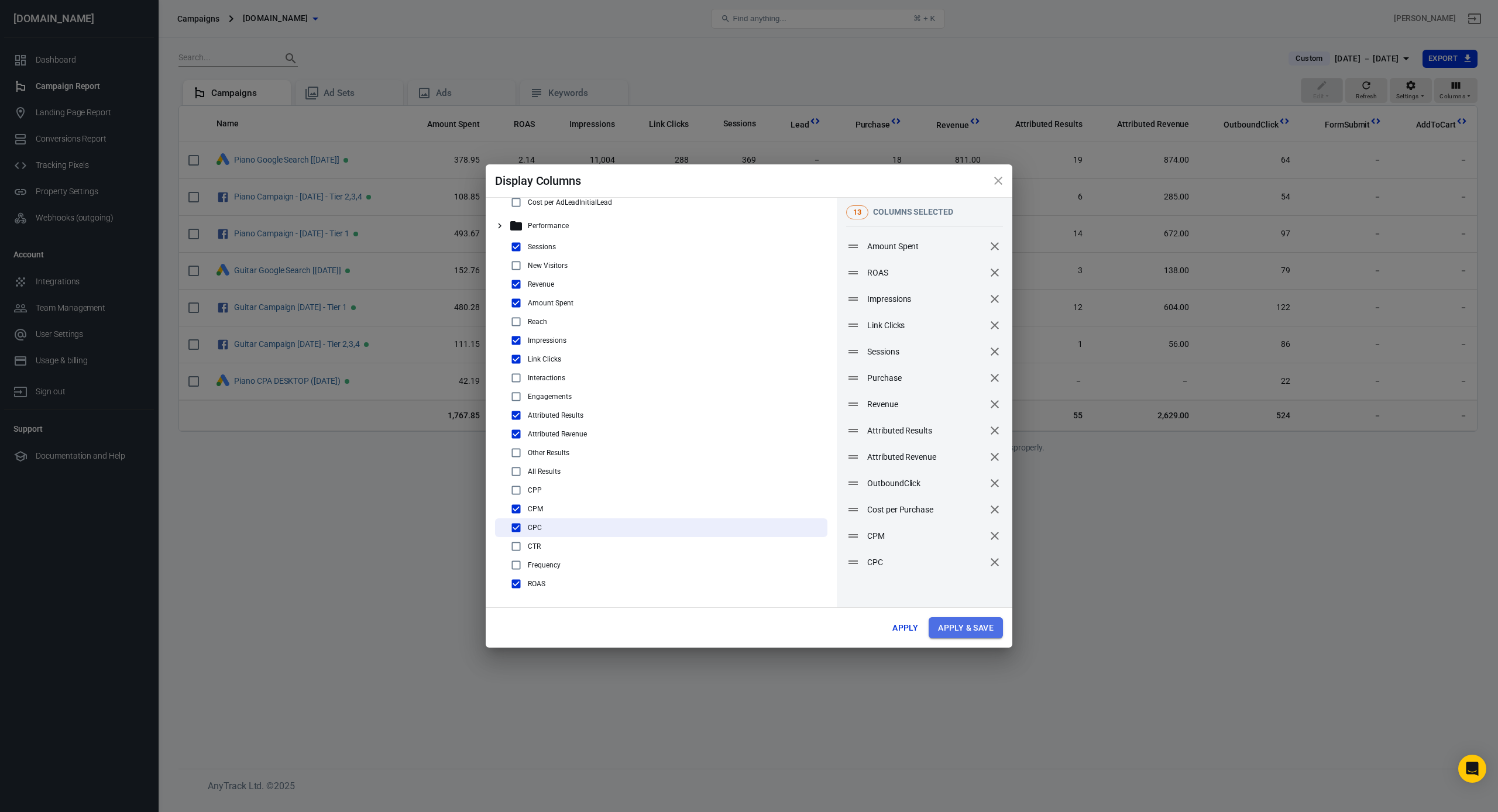
click at [963, 633] on button "Apply & Save" at bounding box center [965, 629] width 75 height 22
radio input "false"
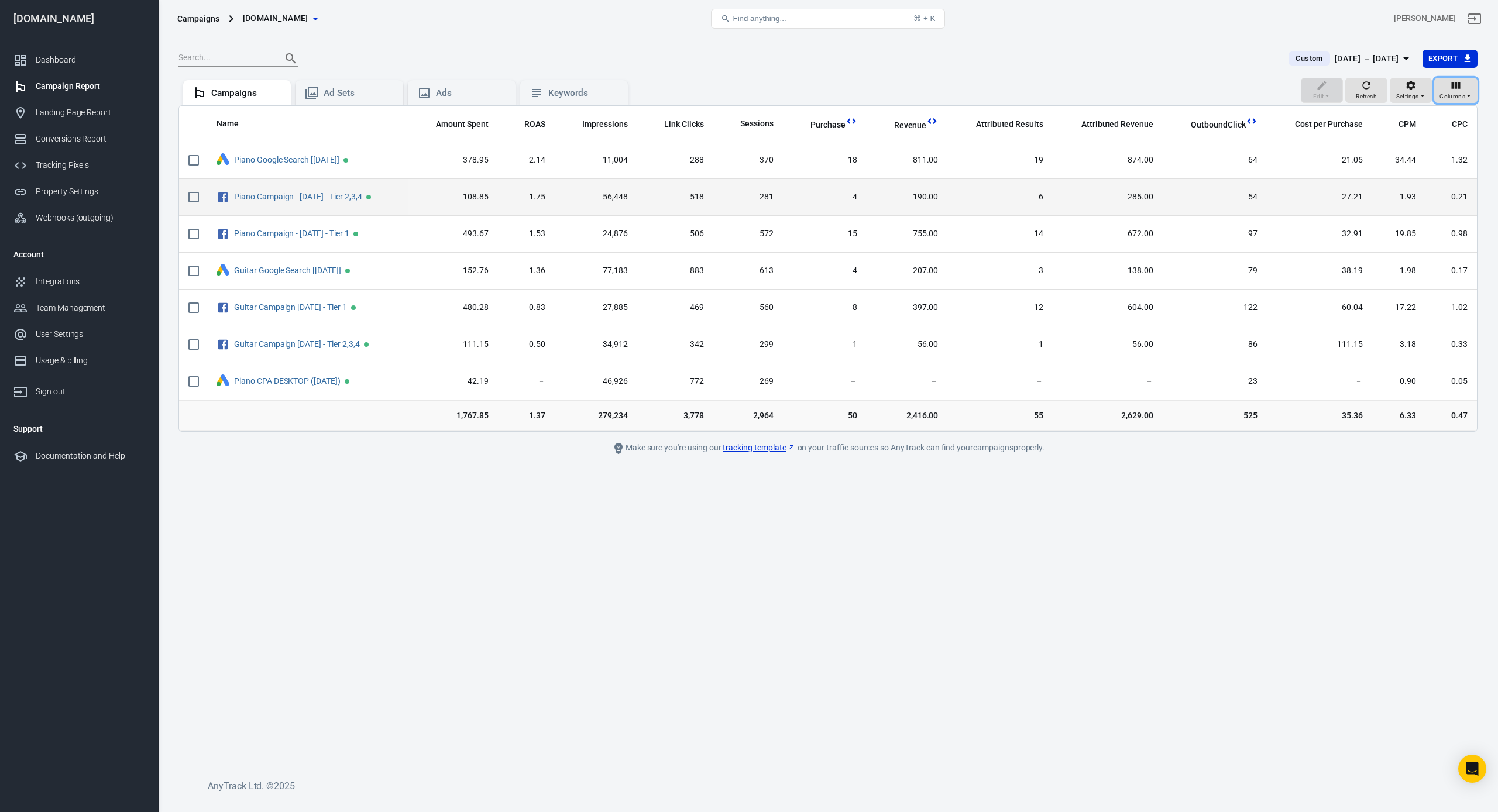
scroll to position [0, 0]
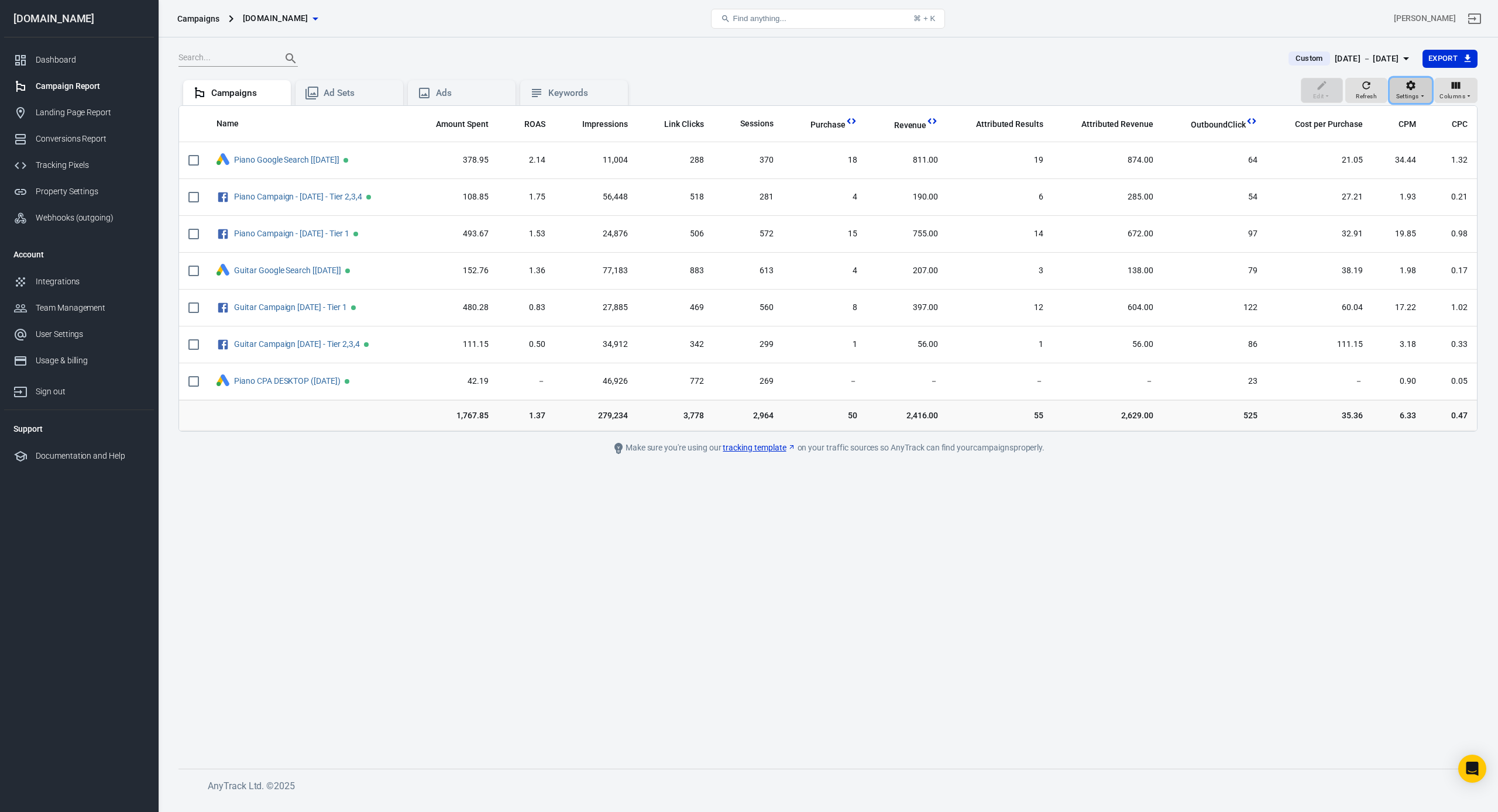
click at [1419, 92] on span "Settings" at bounding box center [1407, 96] width 23 height 10
click at [1408, 139] on p "Display all campaigns" at bounding box center [1440, 139] width 78 height 12
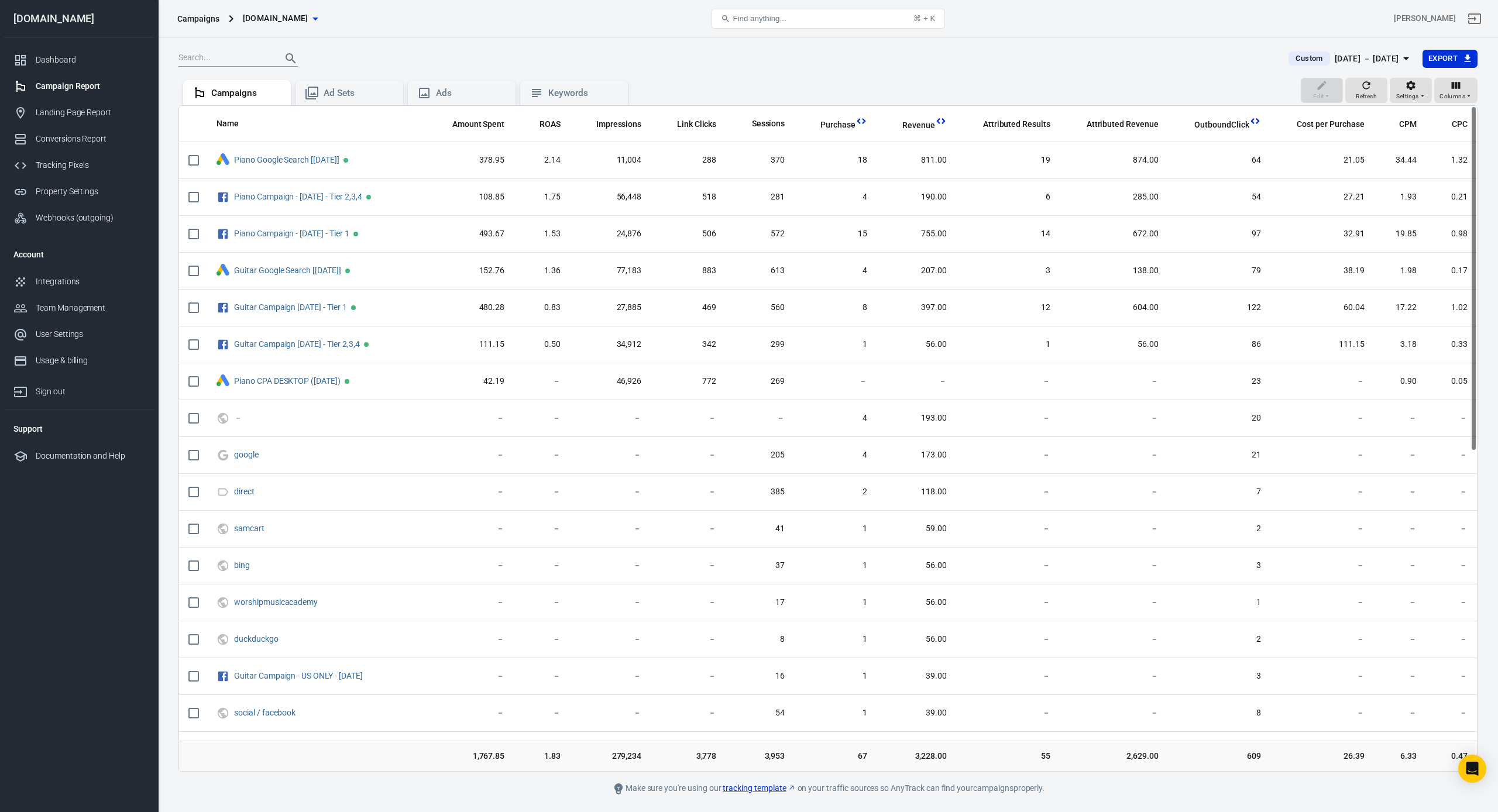
click at [1408, 139] on th "CPM" at bounding box center [1399, 124] width 53 height 36
click at [457, 97] on div "Ads" at bounding box center [471, 93] width 71 height 12
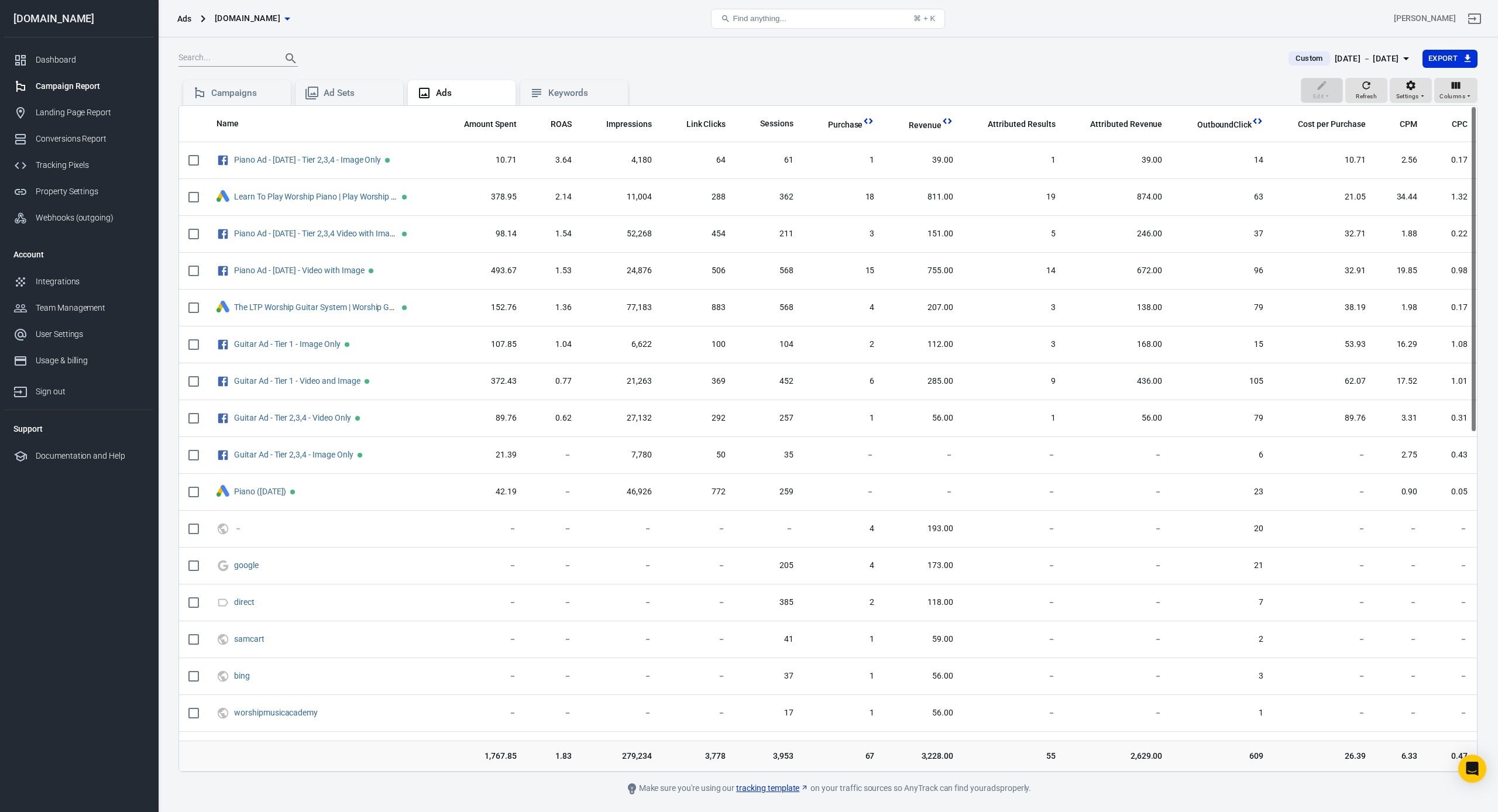
click at [581, 106] on th "ROAS" at bounding box center [553, 124] width 55 height 36
click at [581, 90] on div "Keywords" at bounding box center [583, 93] width 71 height 12
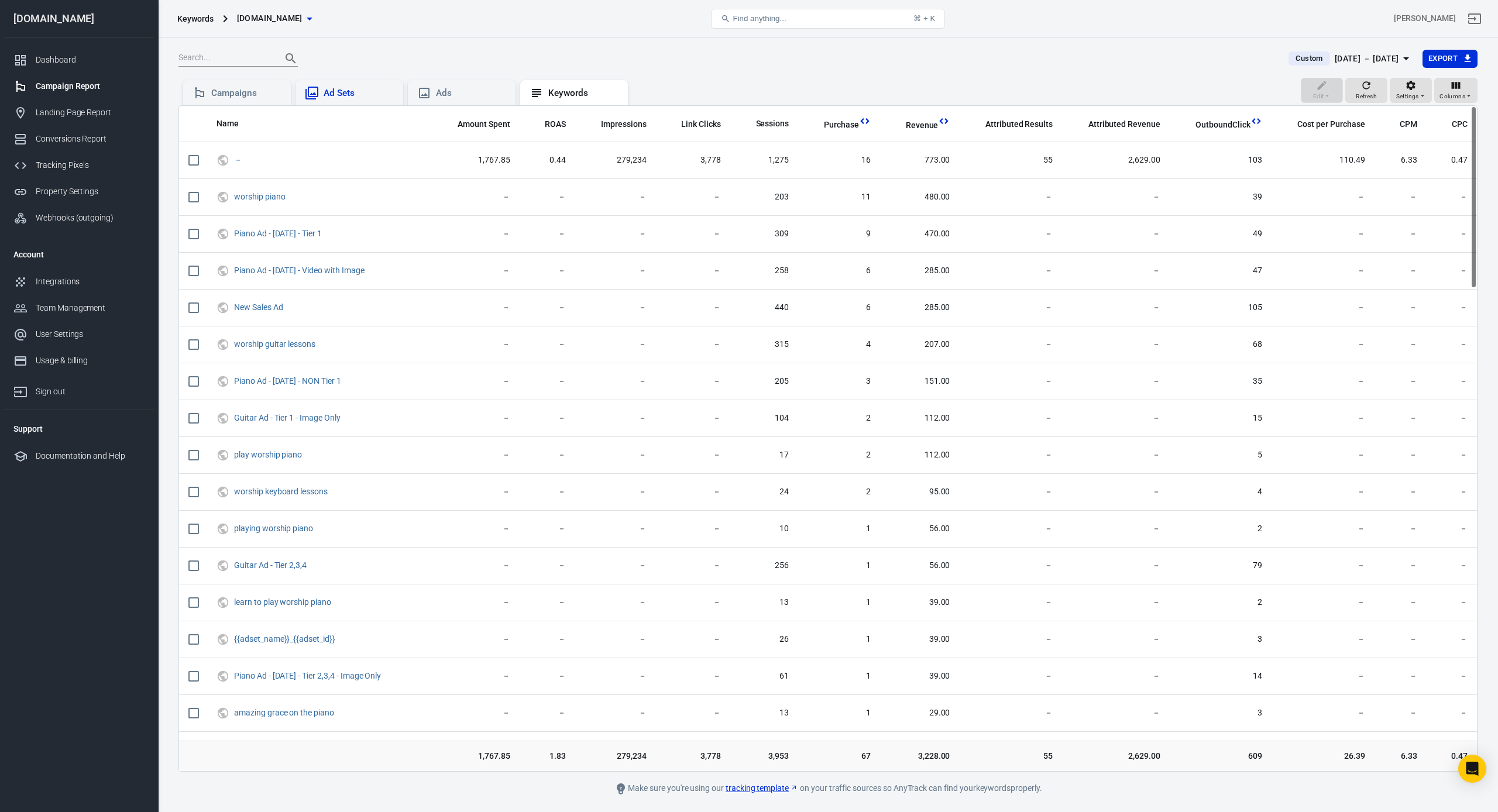
click at [359, 97] on div "Ad Sets" at bounding box center [359, 93] width 71 height 12
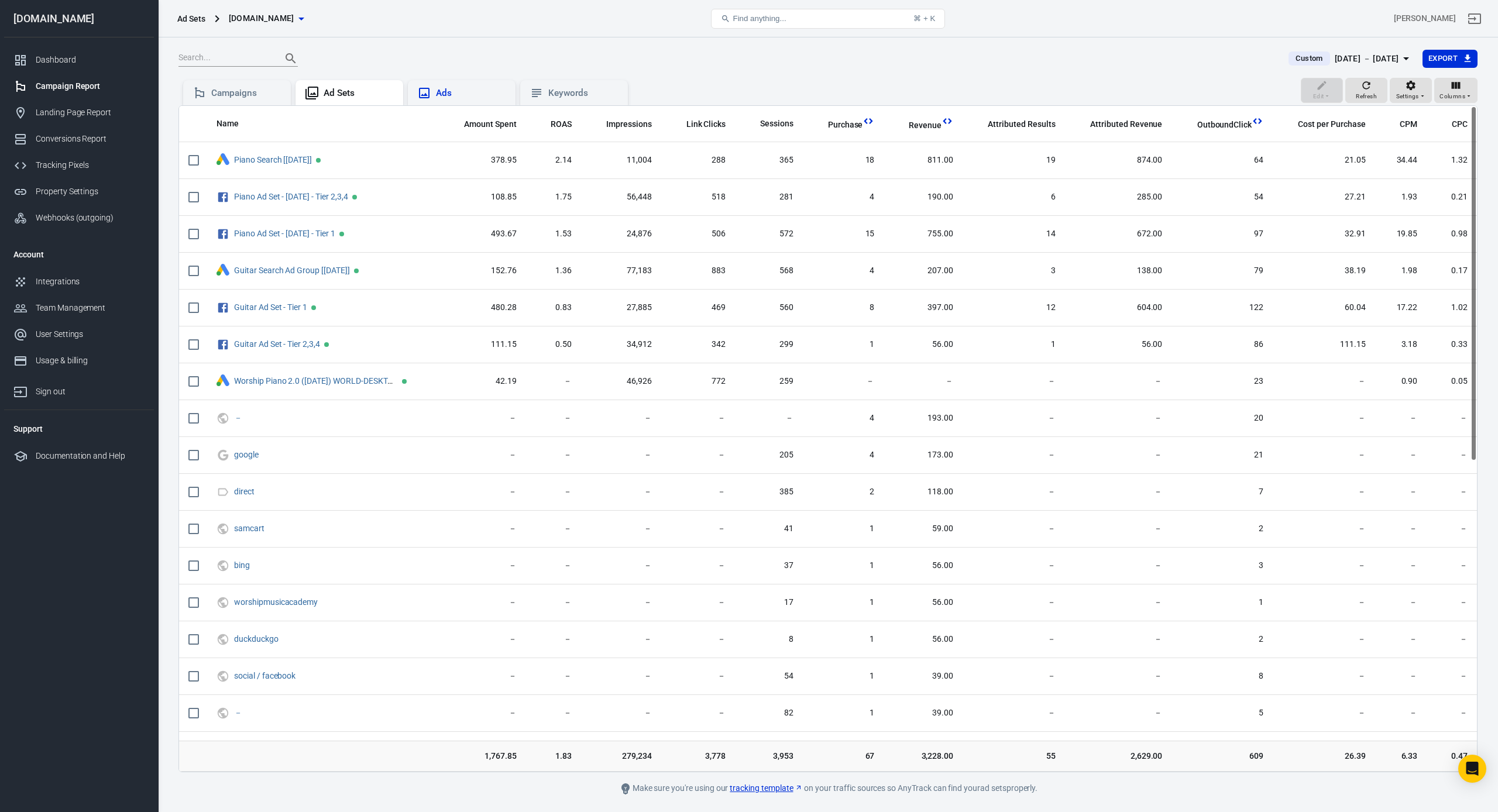
click at [457, 97] on div "Ads" at bounding box center [471, 93] width 71 height 12
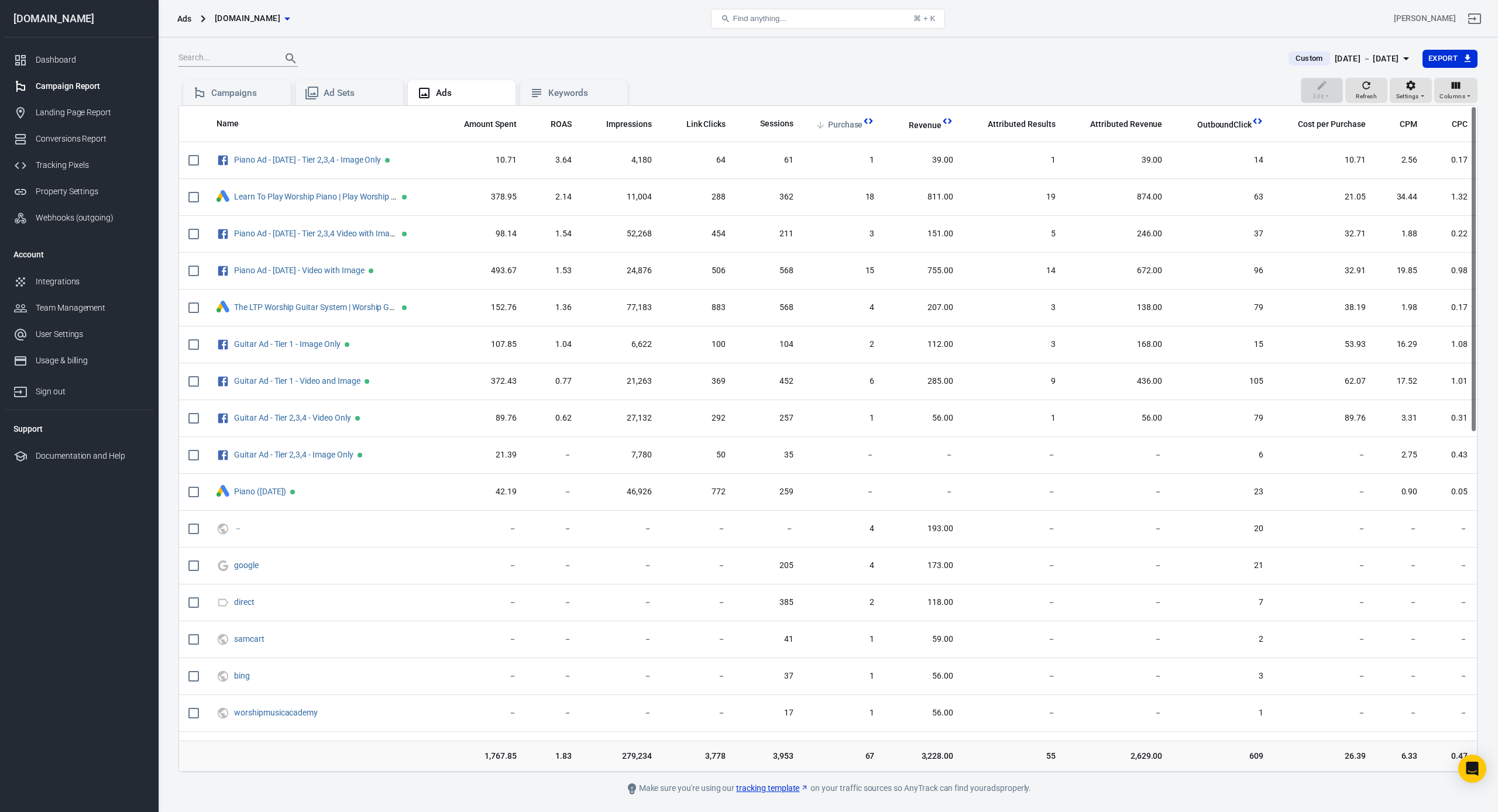
click at [856, 121] on span "Purchase" at bounding box center [845, 125] width 35 height 12
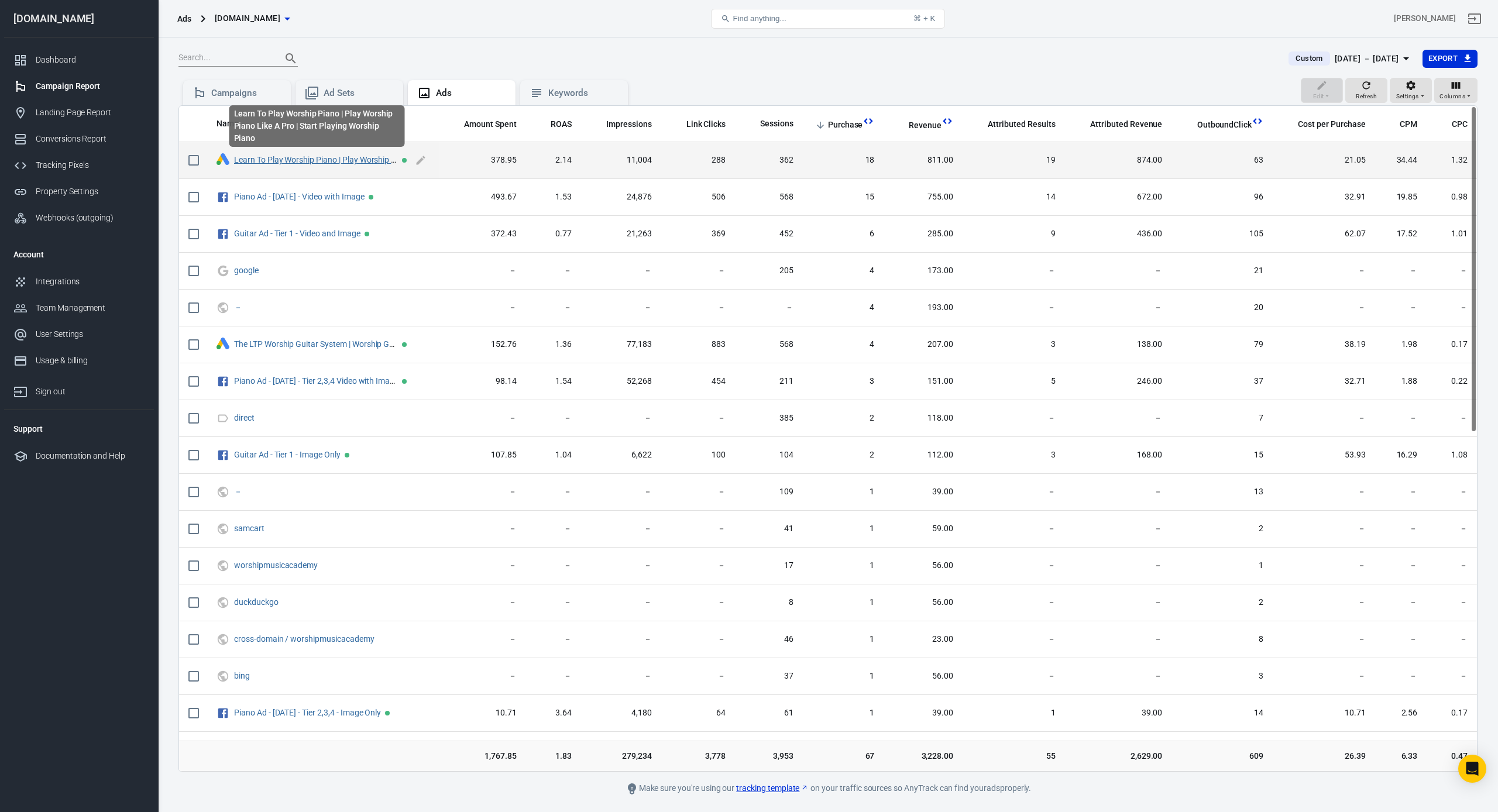
click at [345, 161] on link "Learn To Play Worship Piano | Play Worship Piano Like A Pro | Start Playing Wor…" at bounding box center [394, 160] width 321 height 10
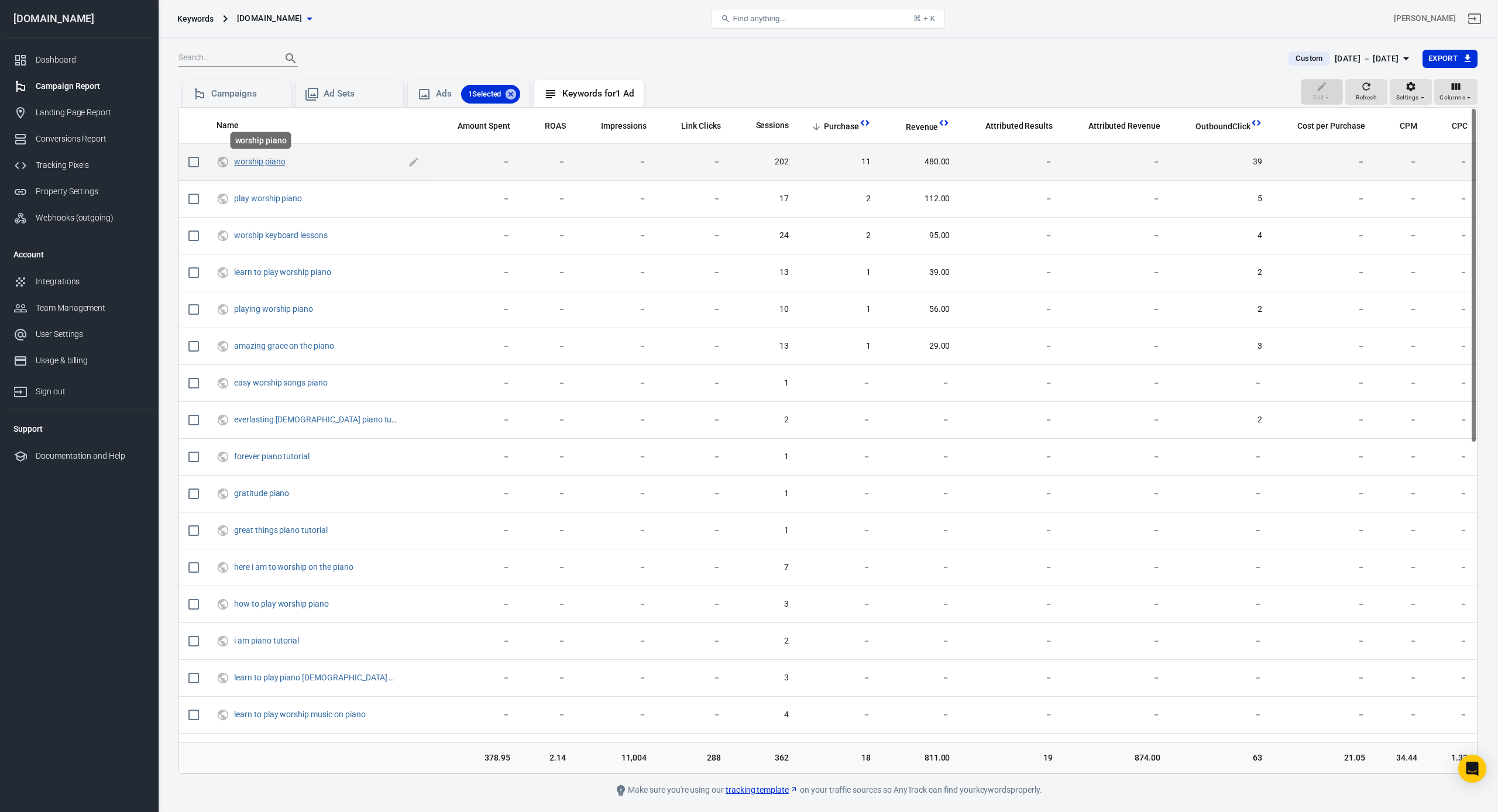
click at [265, 160] on link "worship piano" at bounding box center [259, 162] width 51 height 10
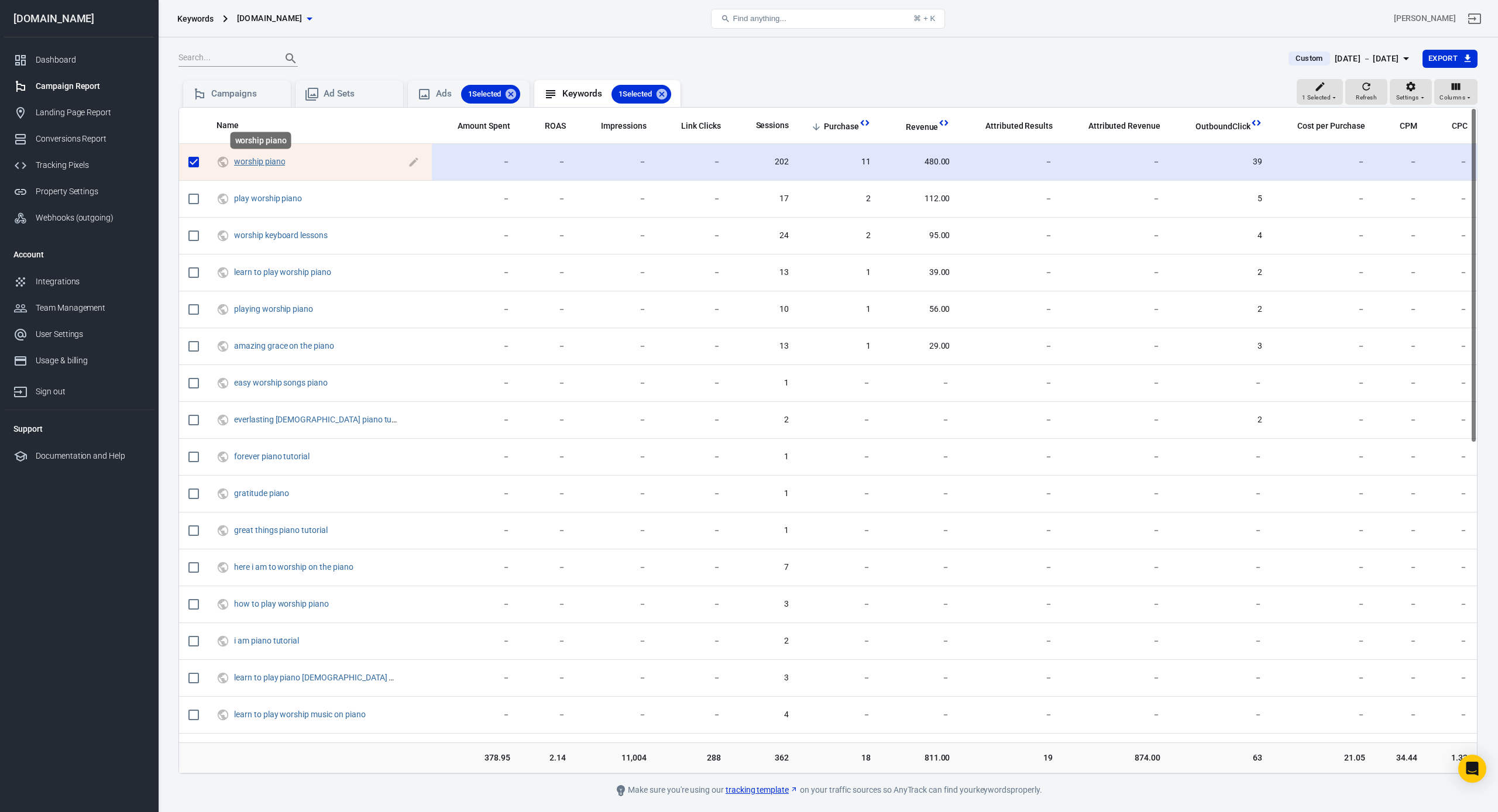
click at [265, 160] on link "worship piano" at bounding box center [259, 162] width 51 height 10
click at [196, 157] on input "scrollable content" at bounding box center [194, 162] width 25 height 25
checkbox input "false"
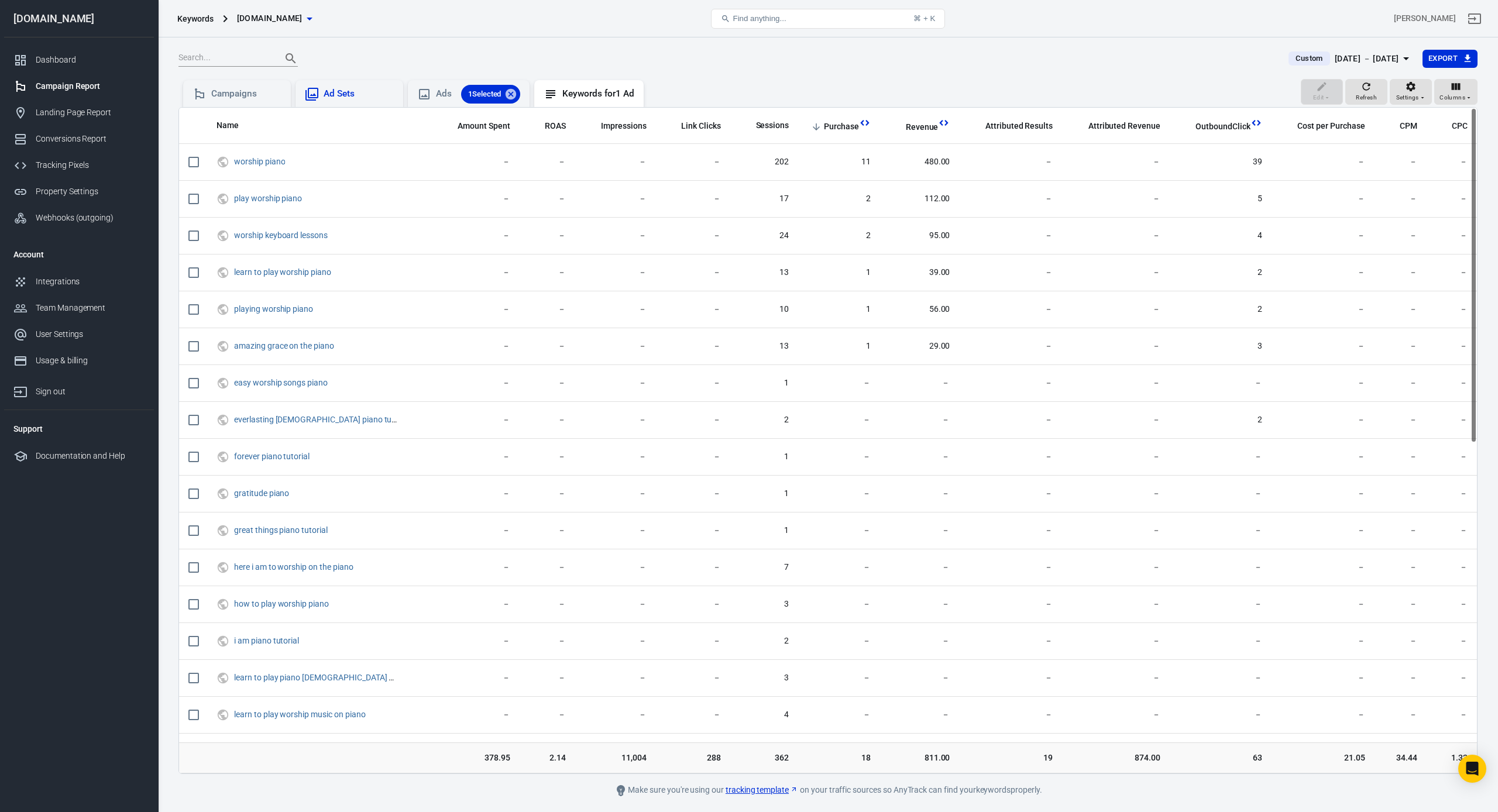
click at [386, 86] on div "Ad Sets" at bounding box center [349, 93] width 107 height 27
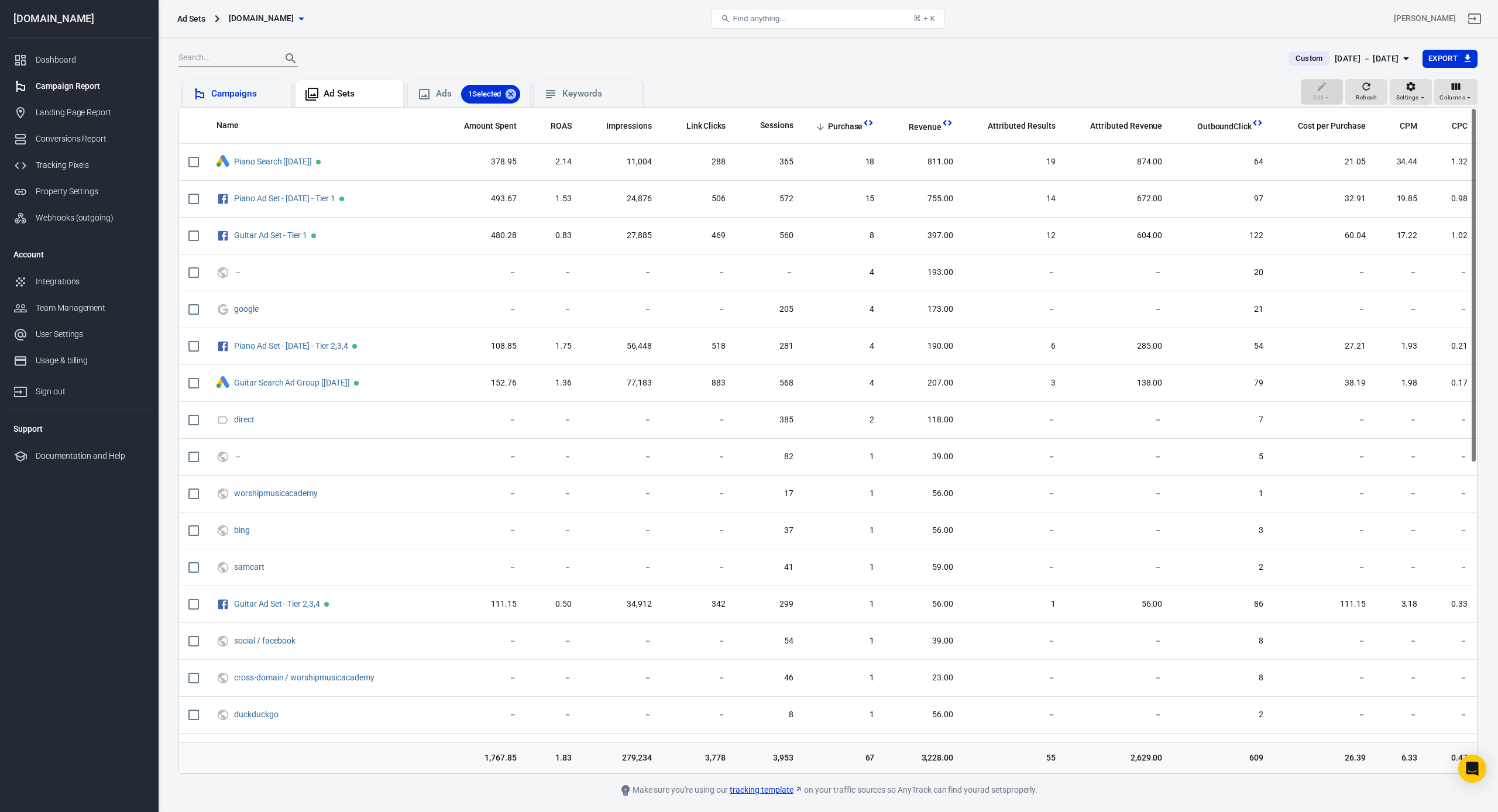
click at [264, 94] on div "Campaigns" at bounding box center [246, 94] width 71 height 12
